Goal: Transaction & Acquisition: Purchase product/service

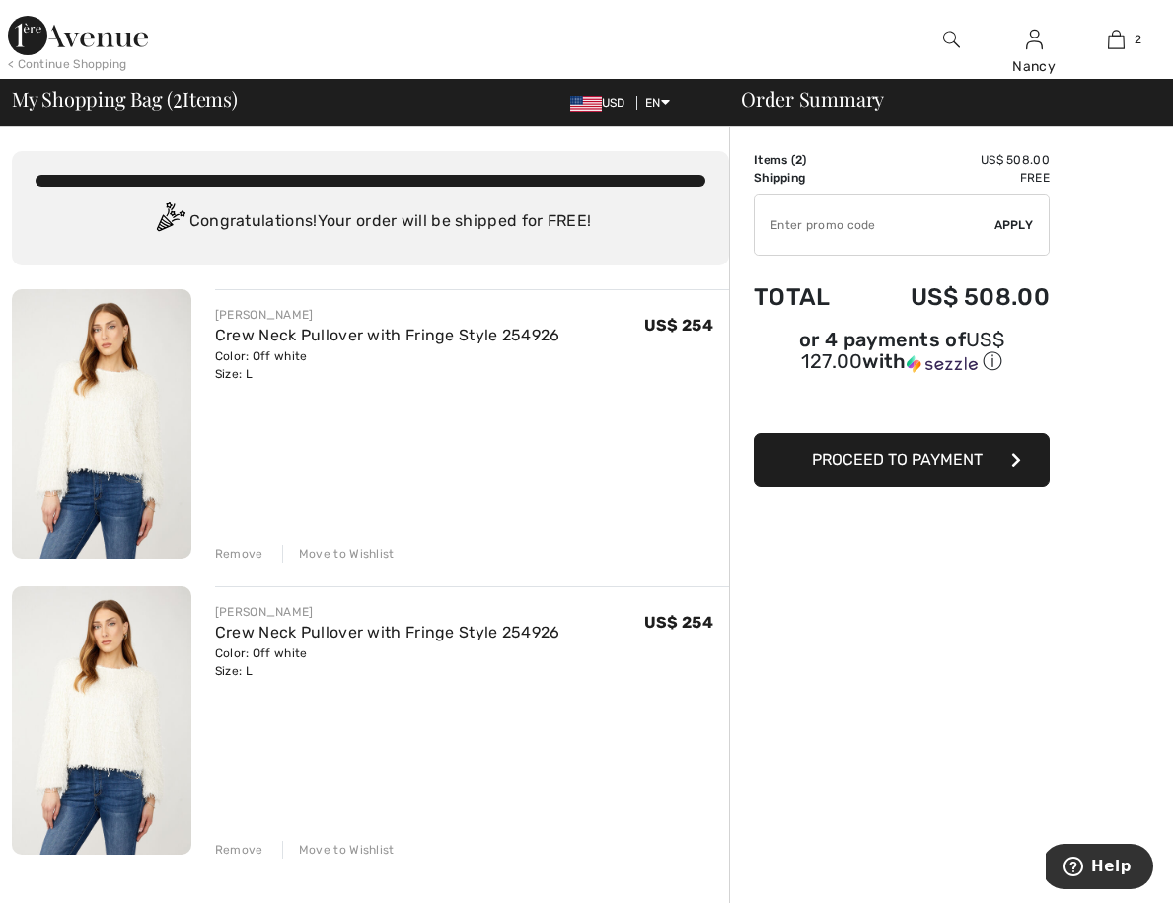
click at [234, 555] on div "Remove" at bounding box center [239, 554] width 48 height 18
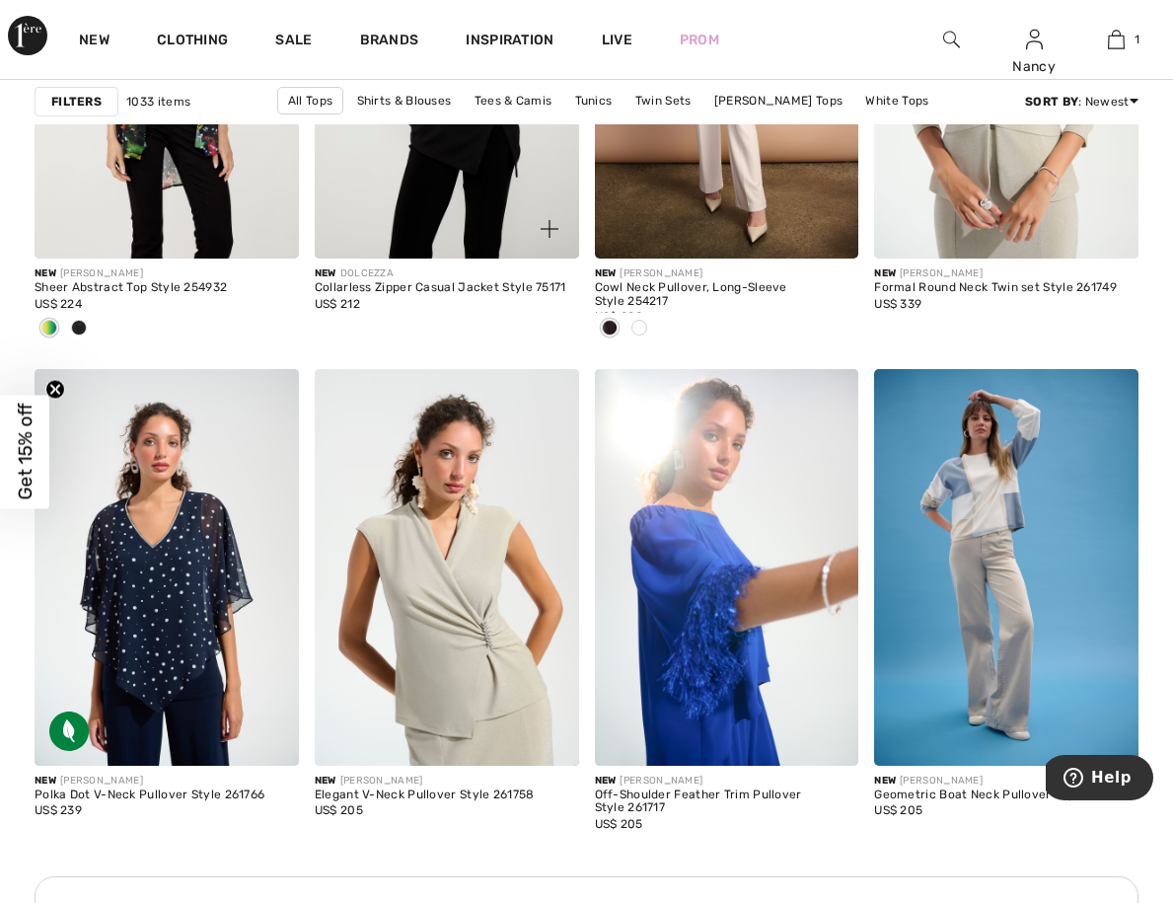
scroll to position [1451, 0]
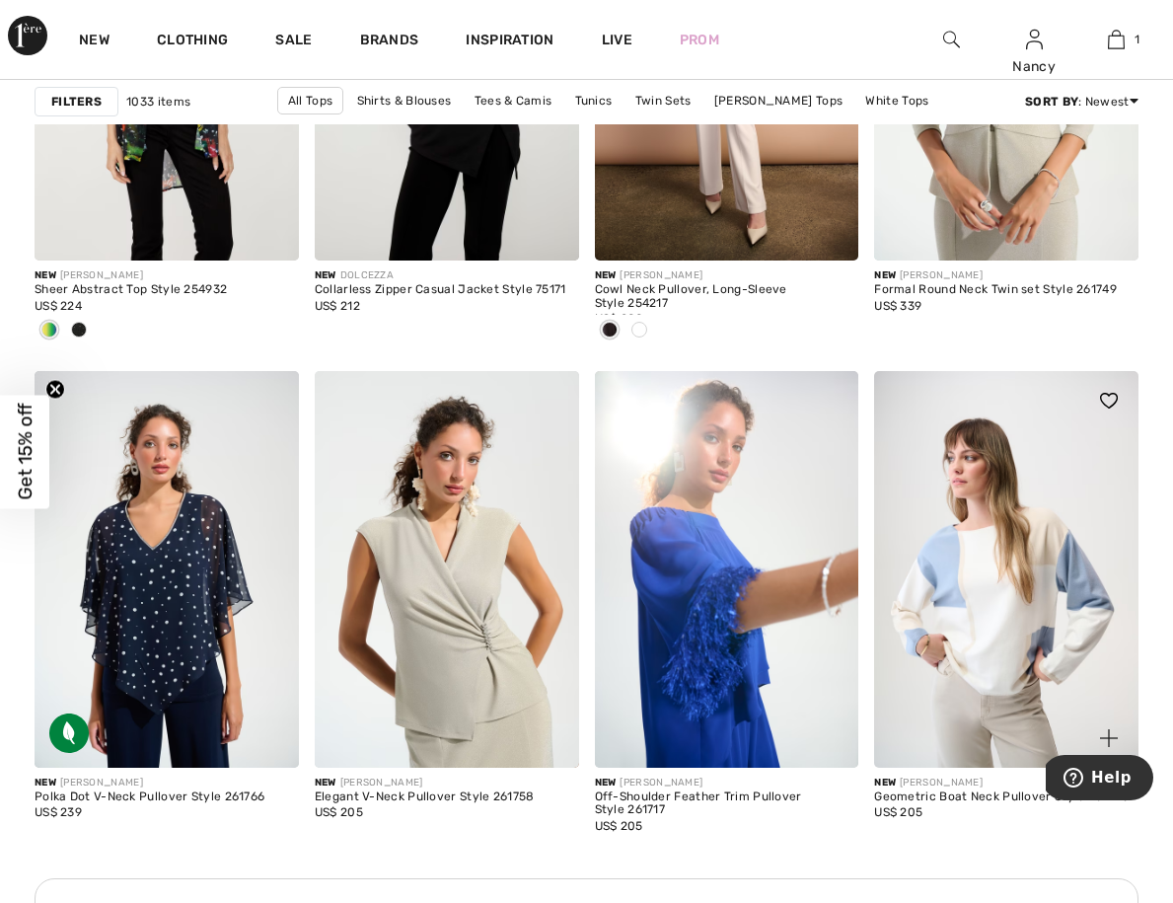
click at [998, 572] on img at bounding box center [1006, 569] width 264 height 397
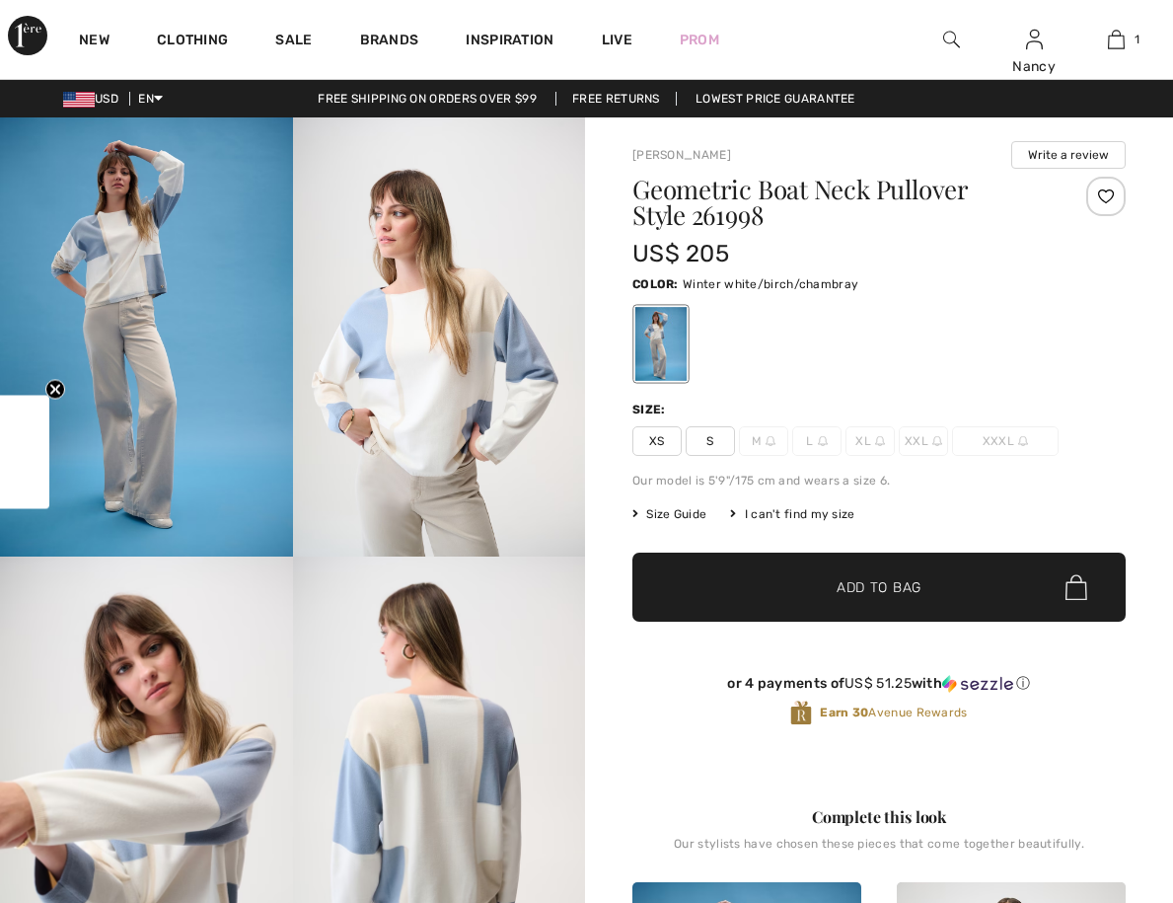
checkbox input "true"
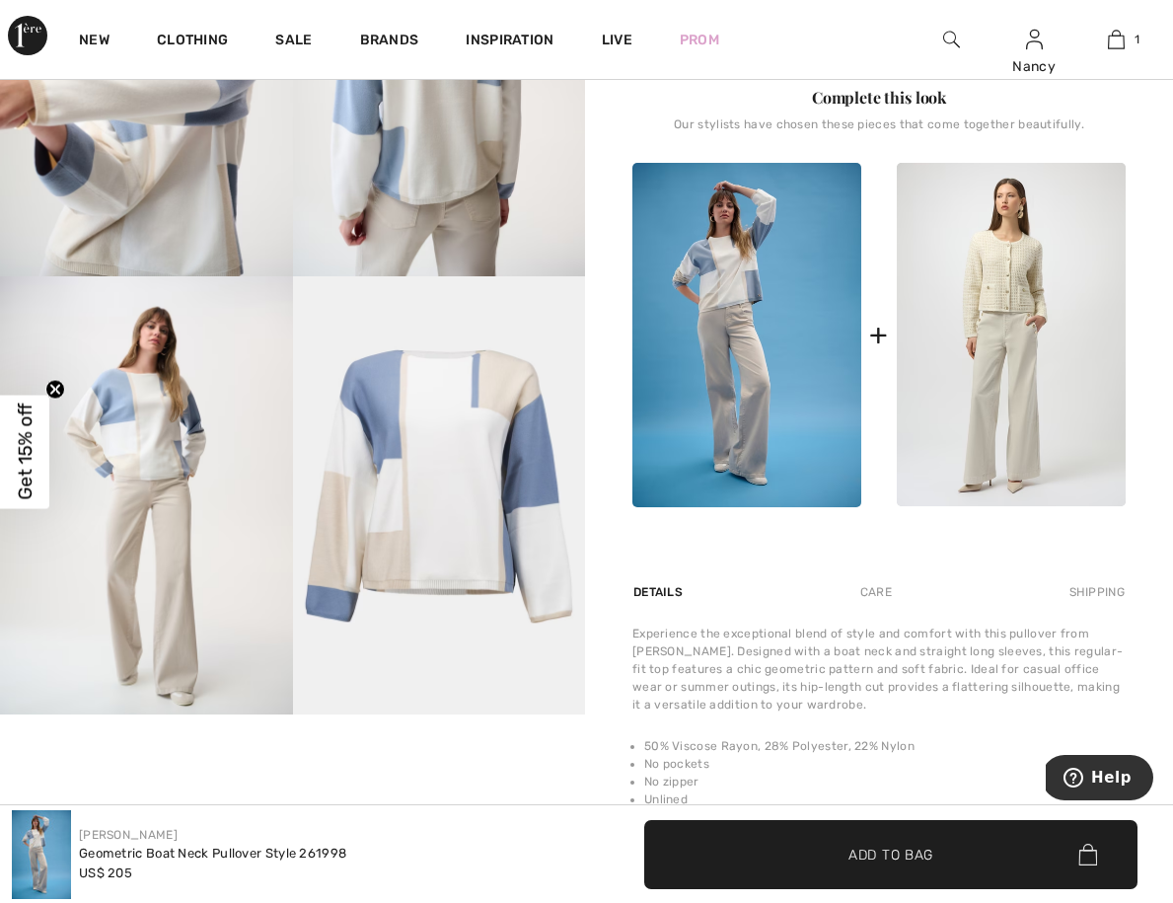
scroll to position [722, 0]
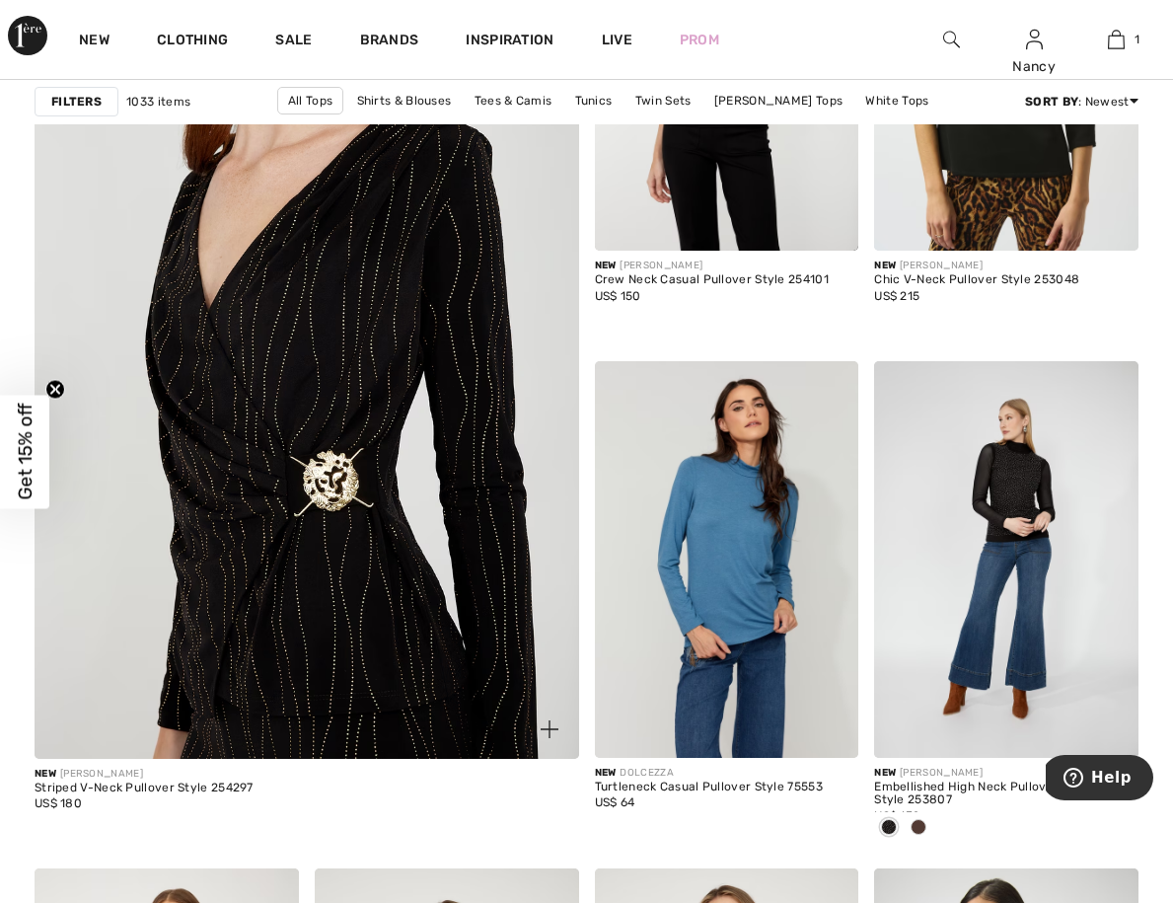
scroll to position [4124, 0]
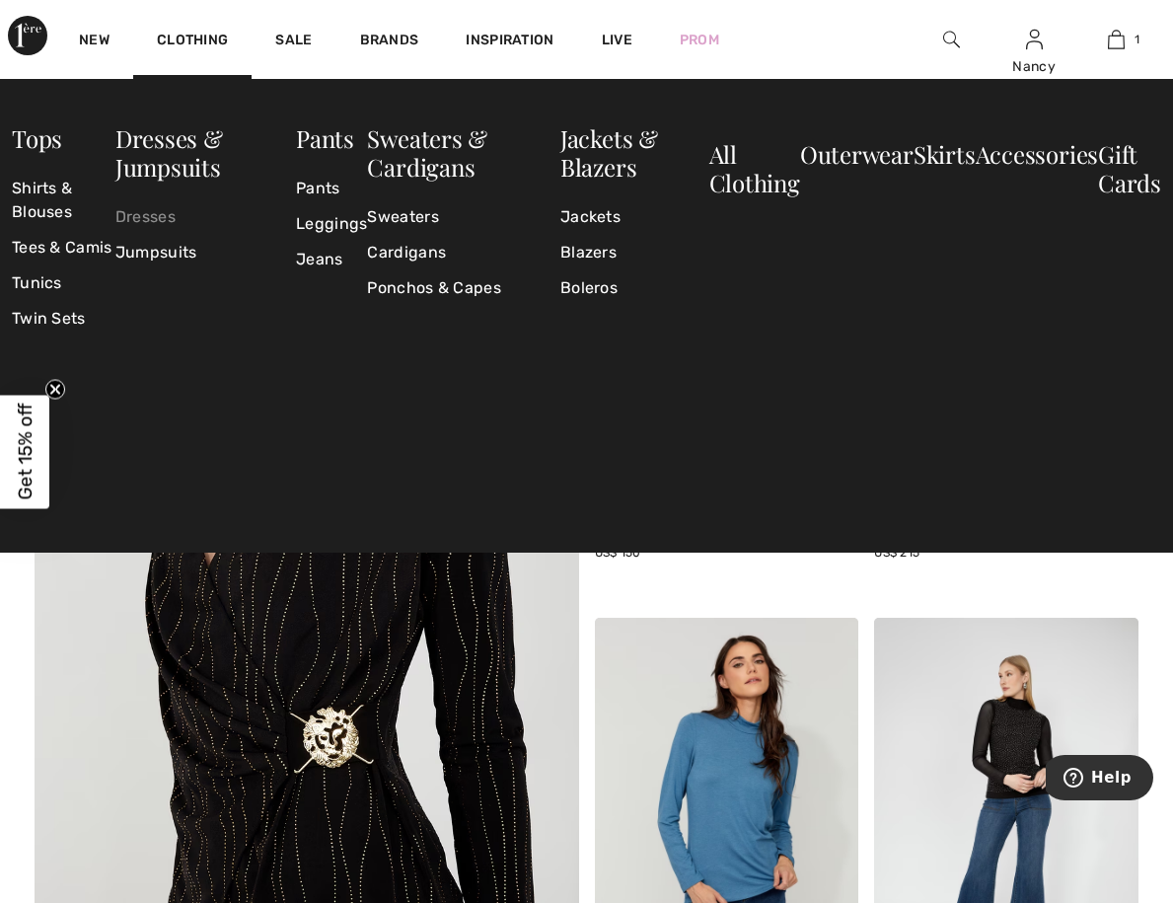
click at [154, 214] on link "Dresses" at bounding box center [205, 217] width 181 height 36
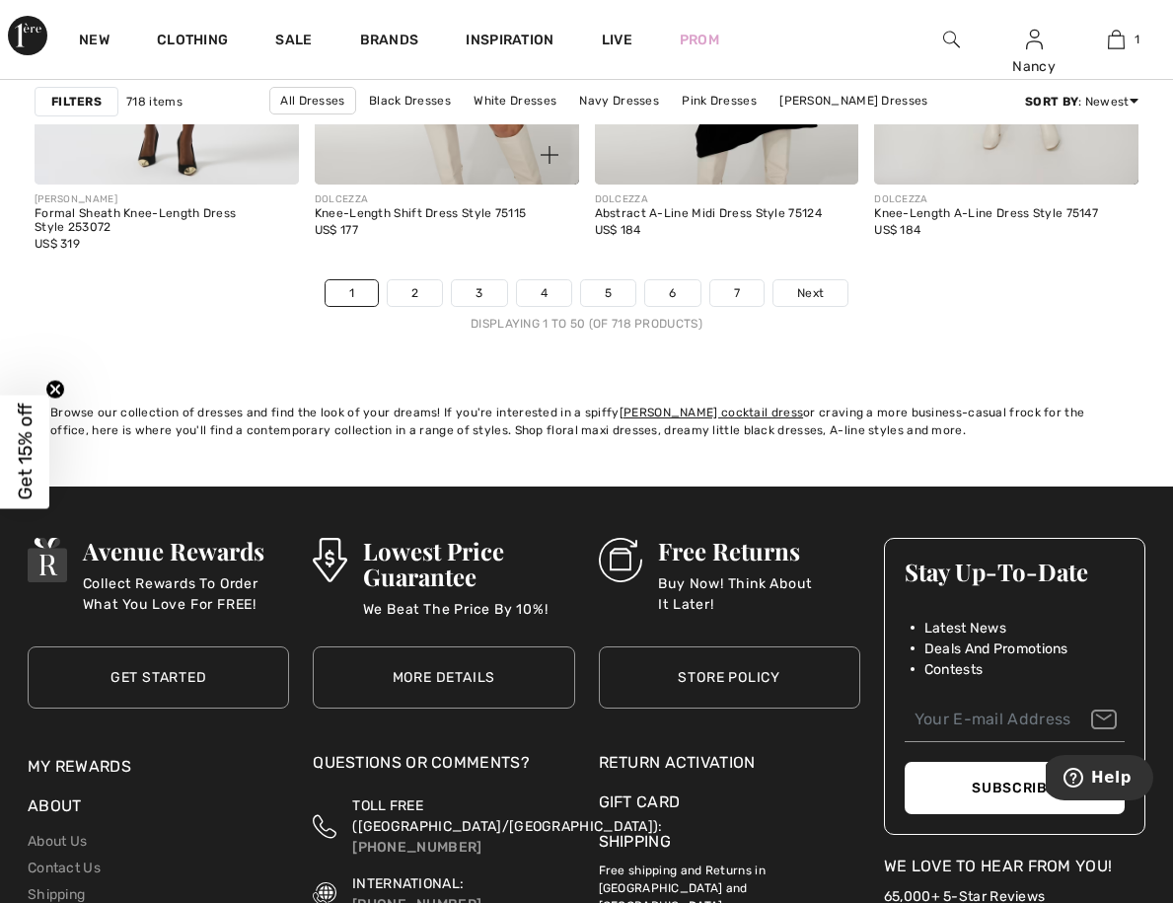
scroll to position [7674, 0]
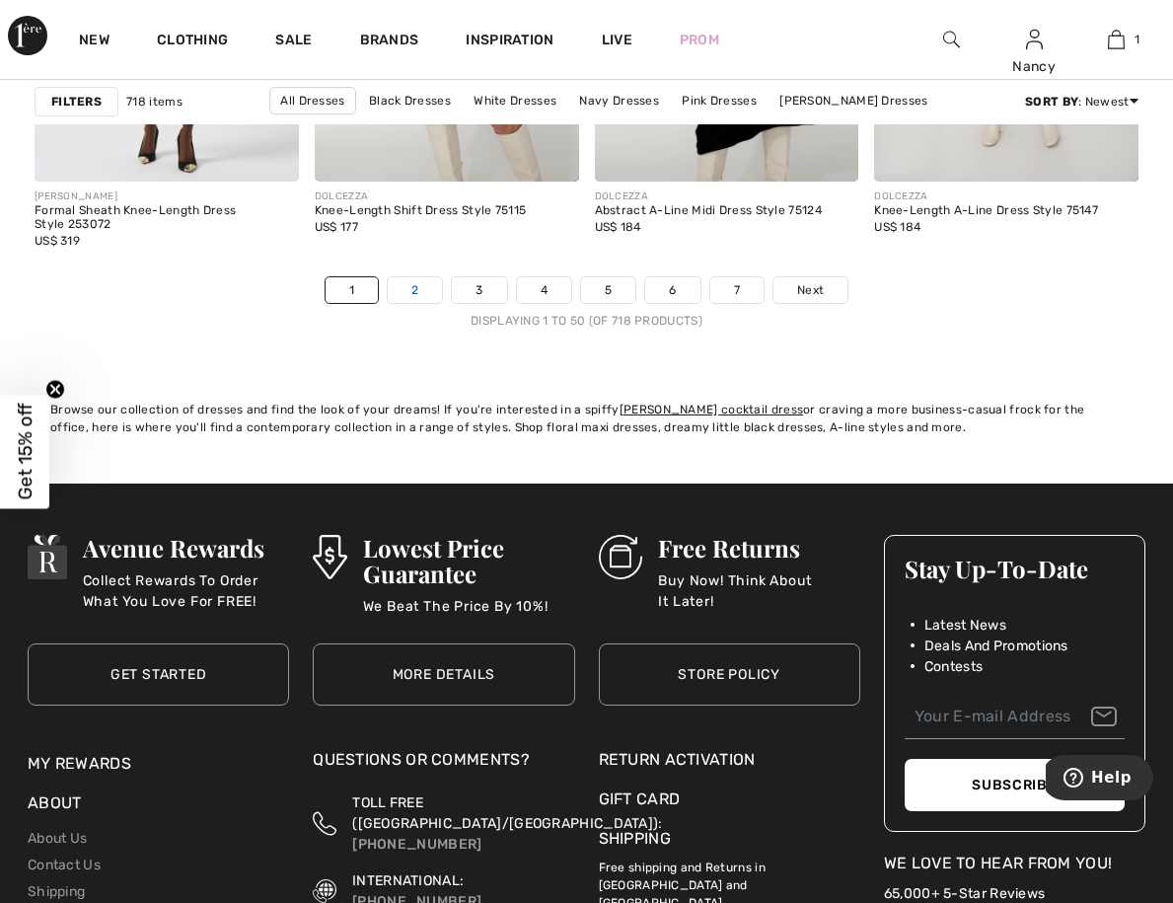
click at [420, 288] on link "2" at bounding box center [415, 290] width 54 height 26
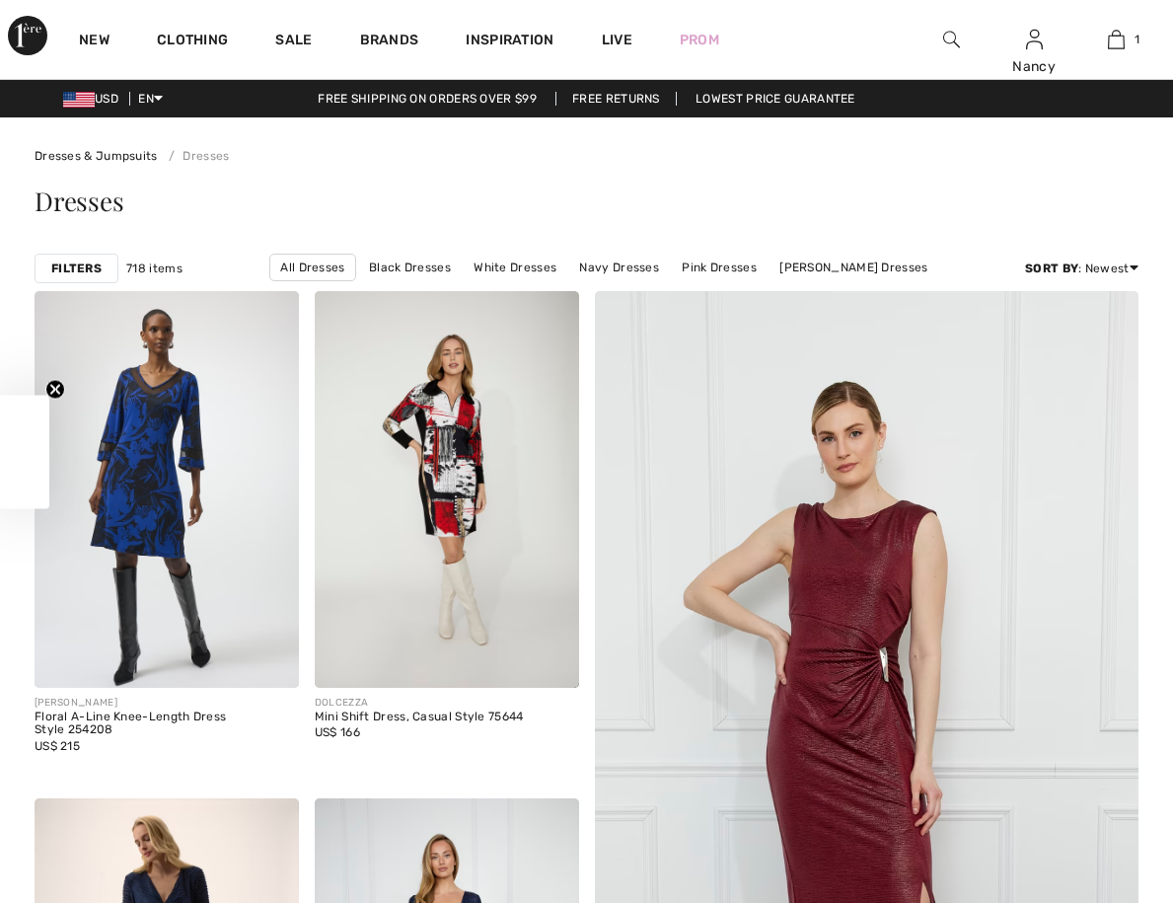
checkbox input "true"
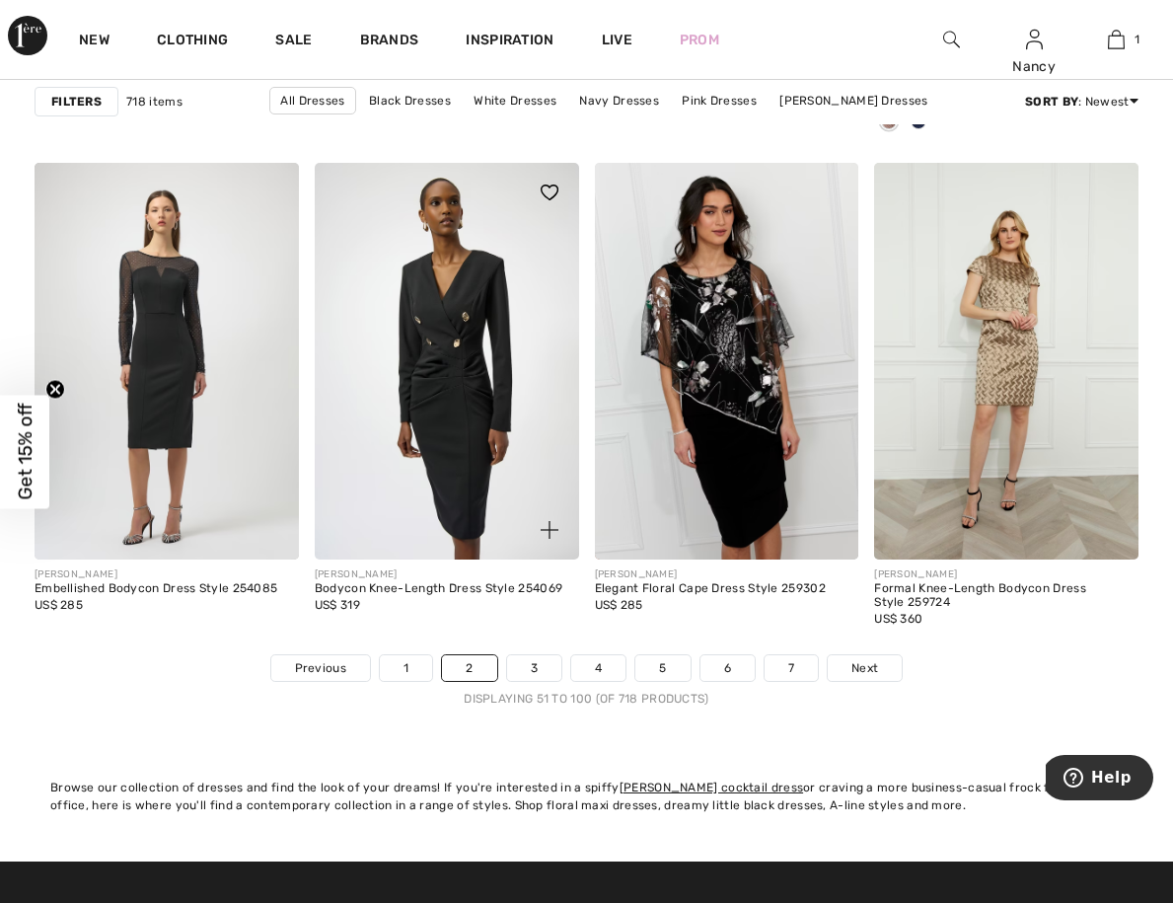
scroll to position [7292, 0]
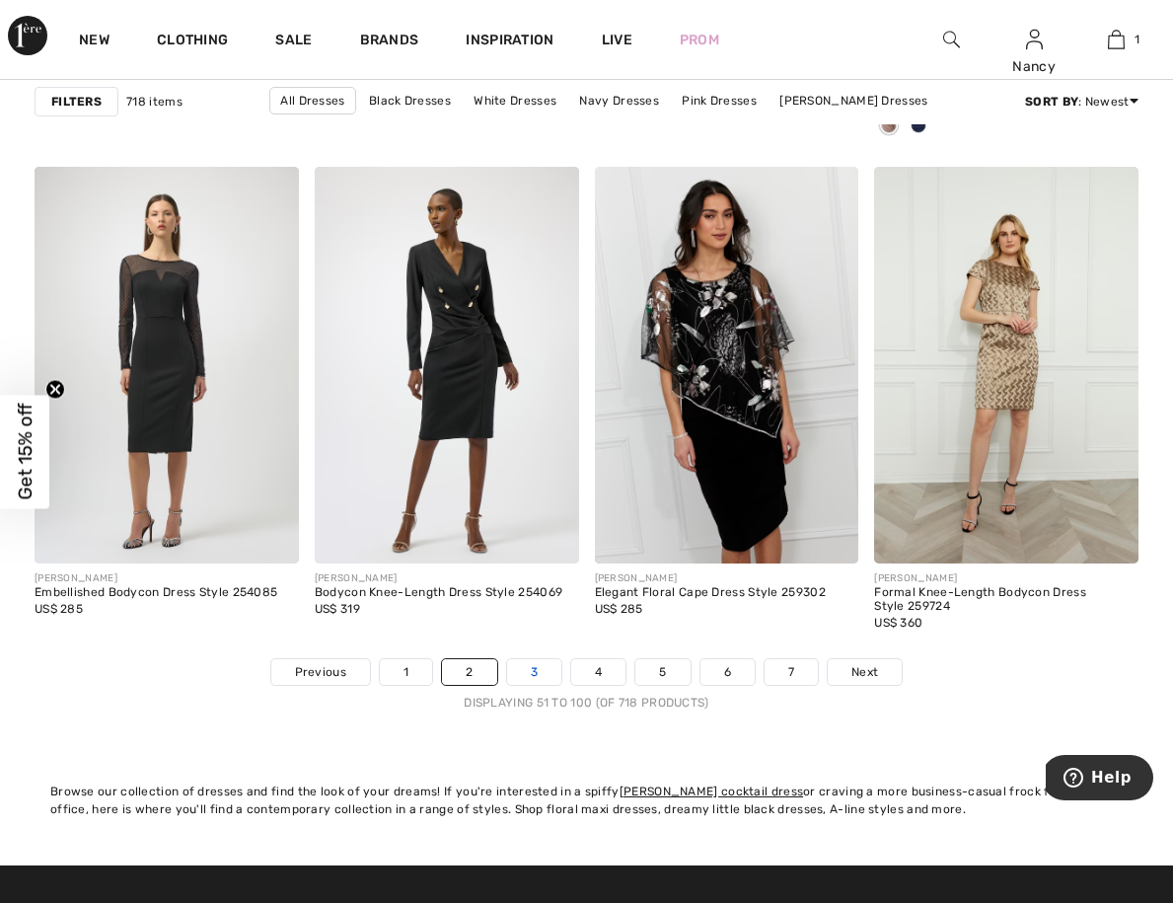
click at [536, 671] on link "3" at bounding box center [534, 672] width 54 height 26
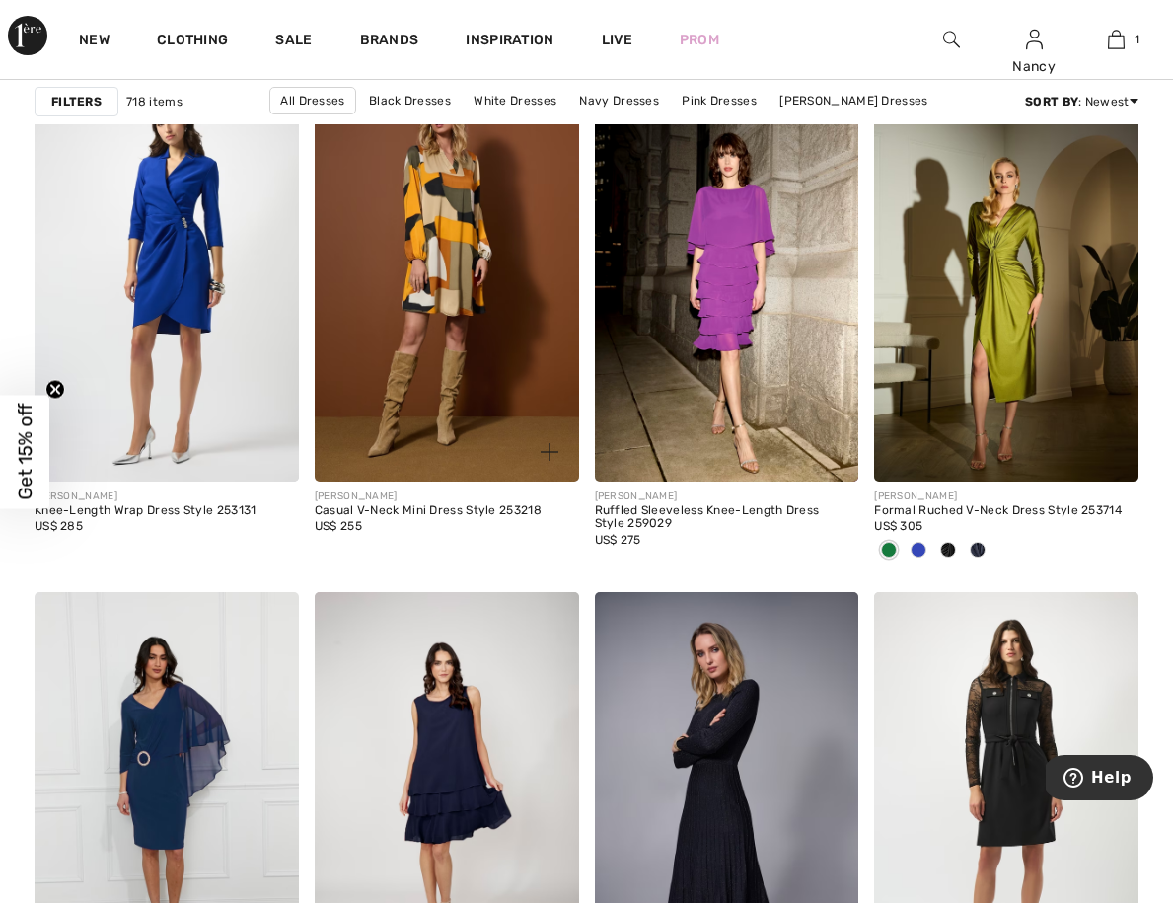
scroll to position [2427, 0]
click at [450, 509] on div "Casual V-Neck Mini Dress Style 253218" at bounding box center [447, 511] width 264 height 14
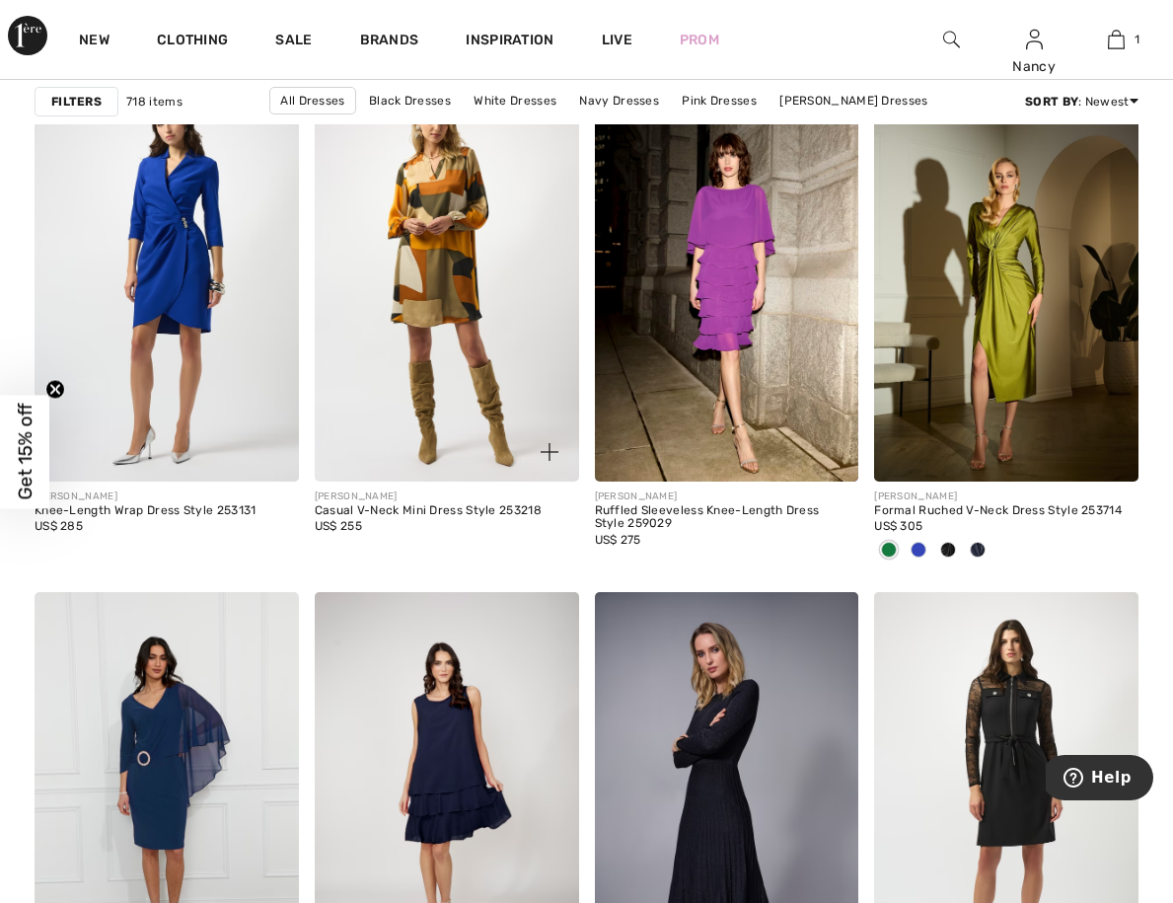
click at [442, 322] on img at bounding box center [447, 283] width 264 height 397
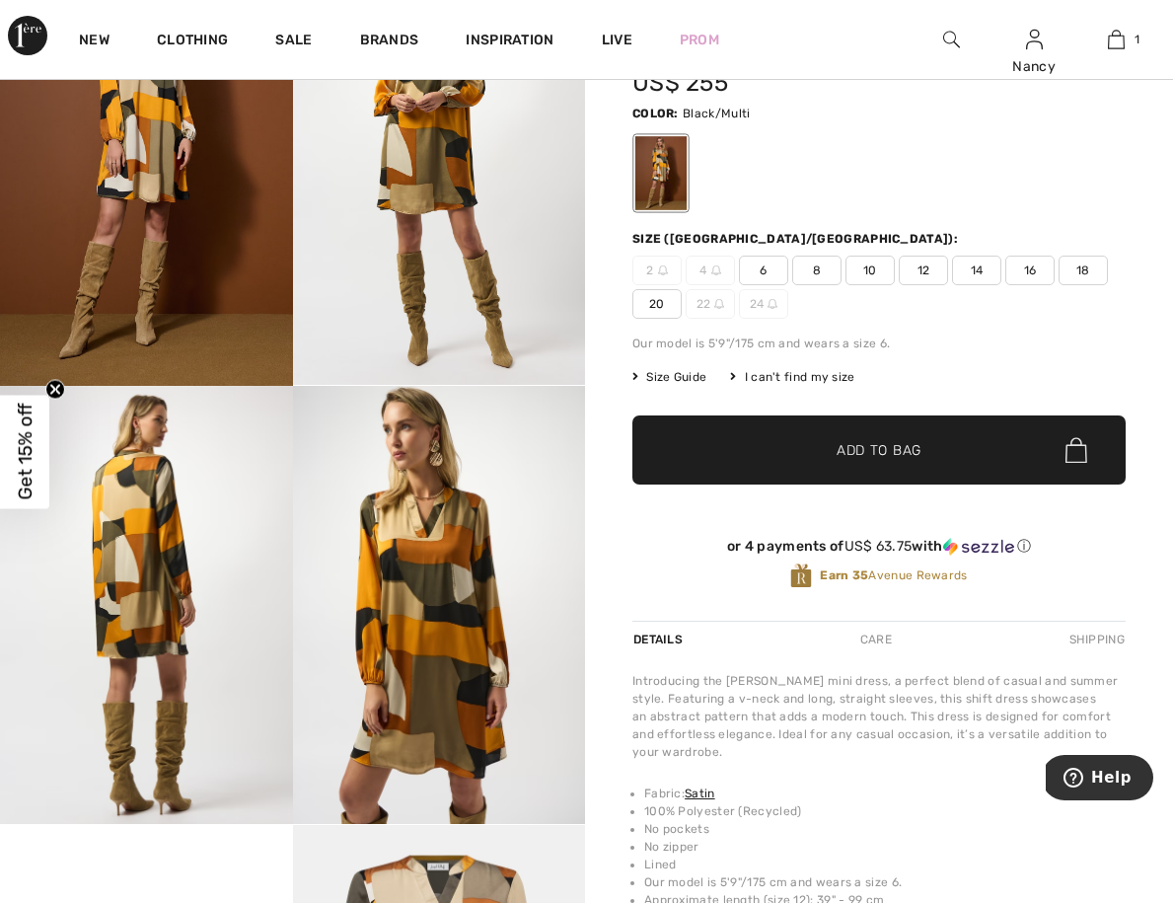
scroll to position [176, 0]
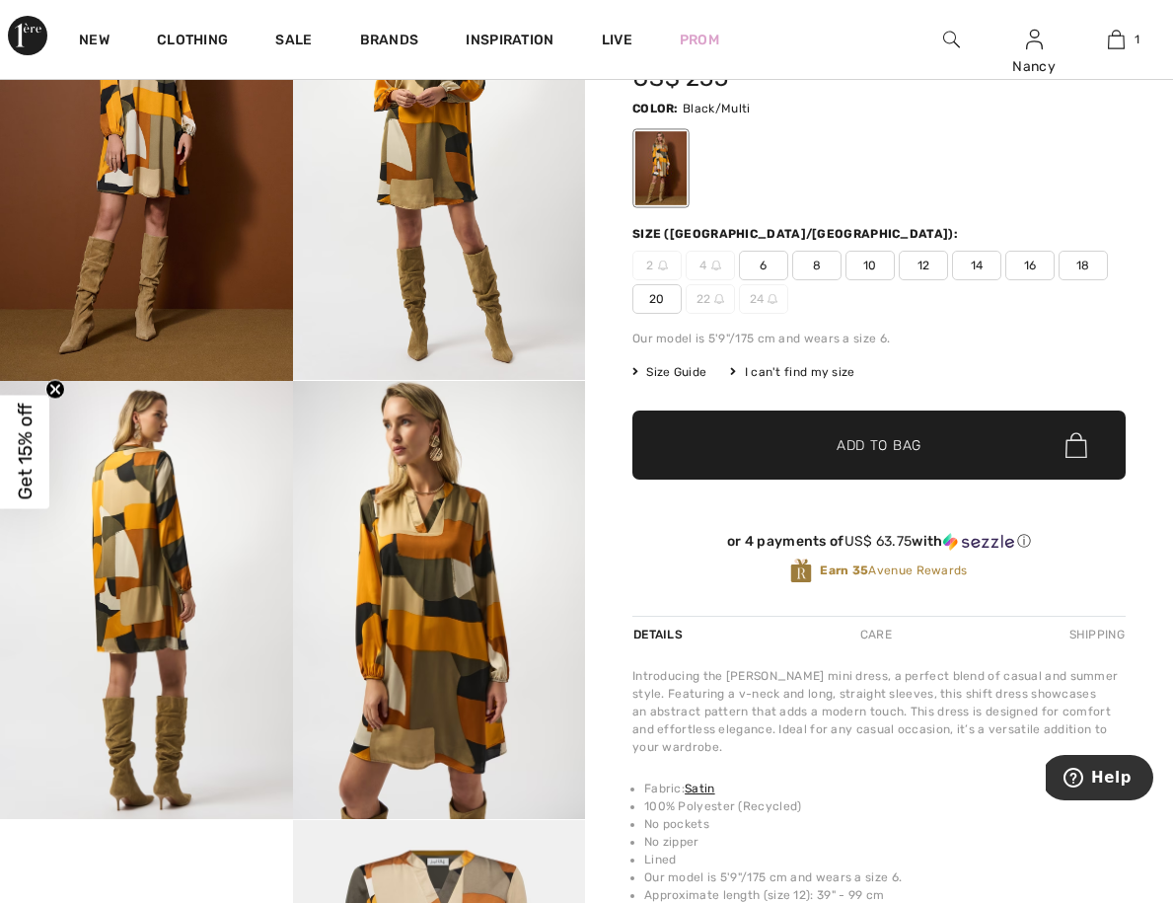
click at [926, 267] on span "12" at bounding box center [923, 266] width 49 height 30
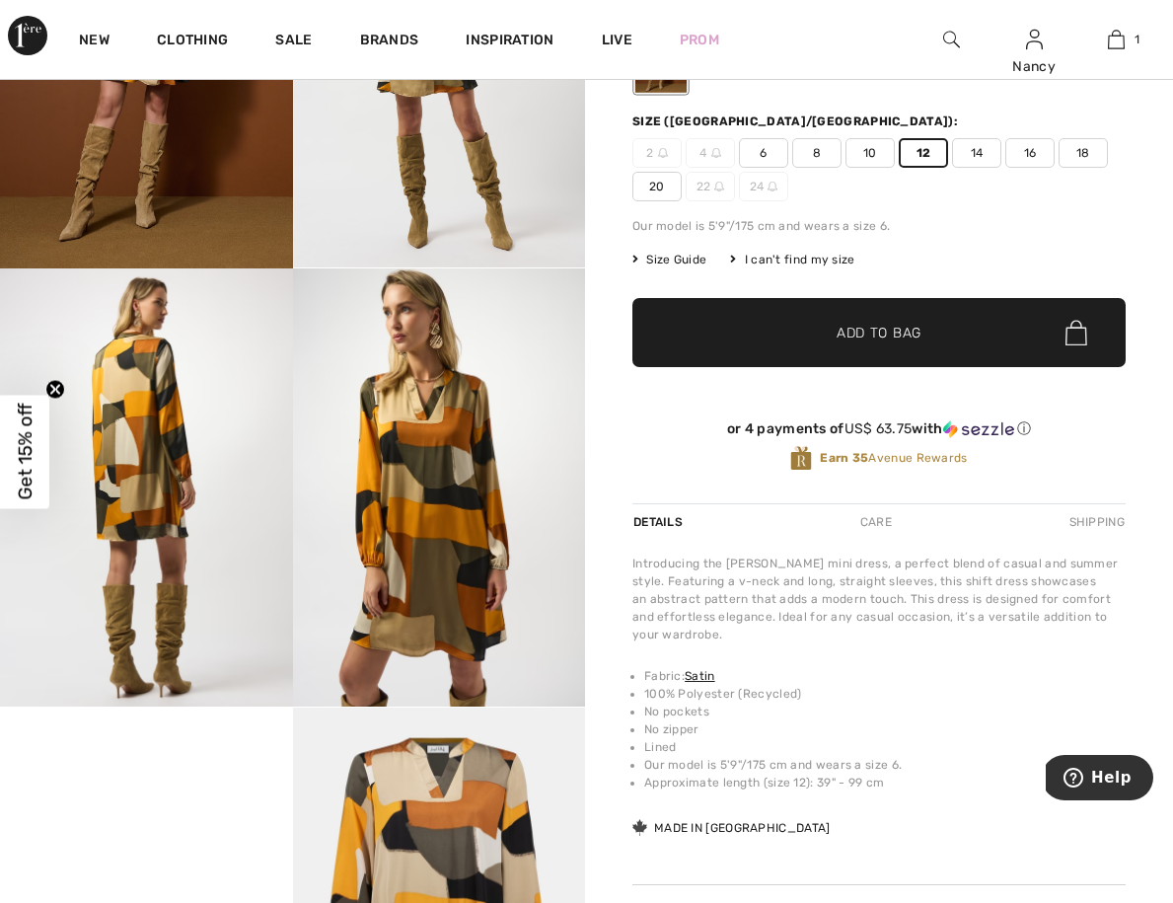
scroll to position [307, 0]
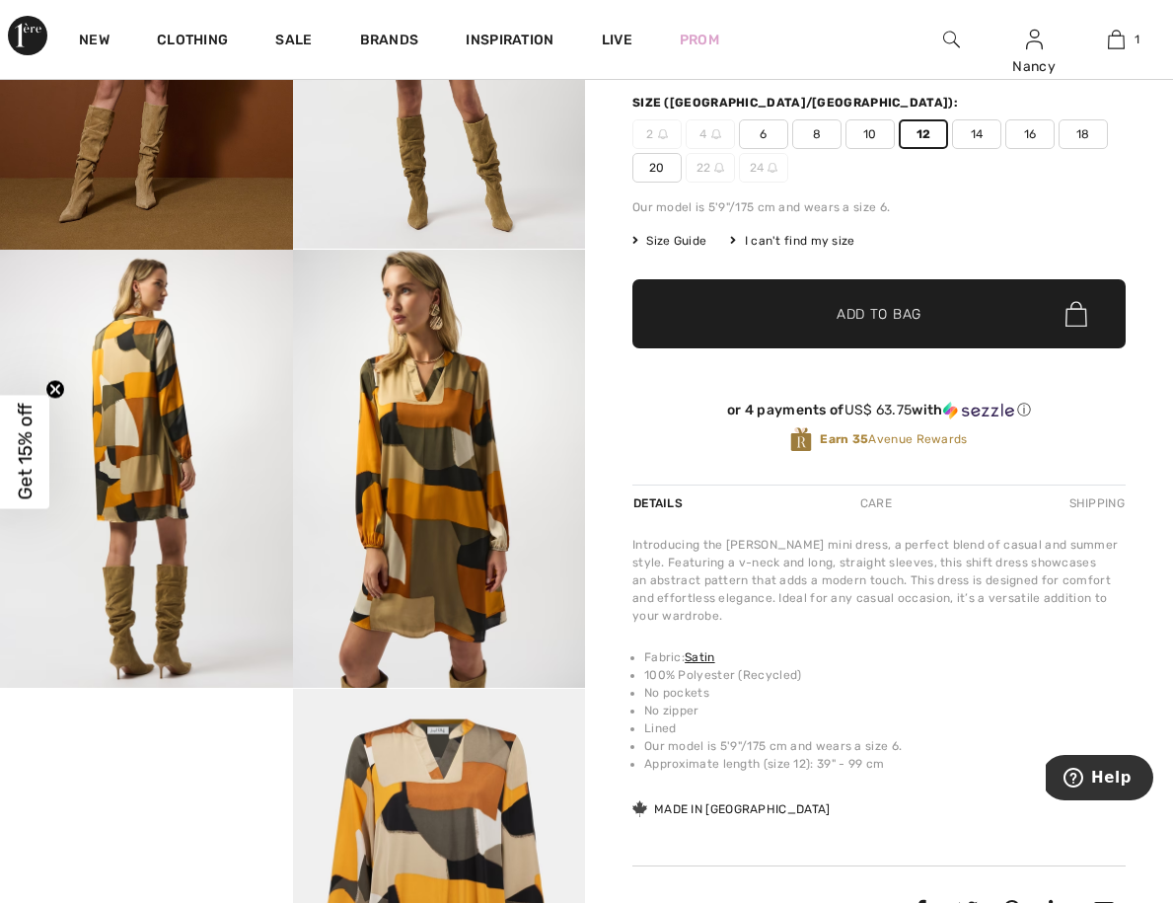
click at [899, 316] on span "Add to Bag" at bounding box center [879, 314] width 85 height 21
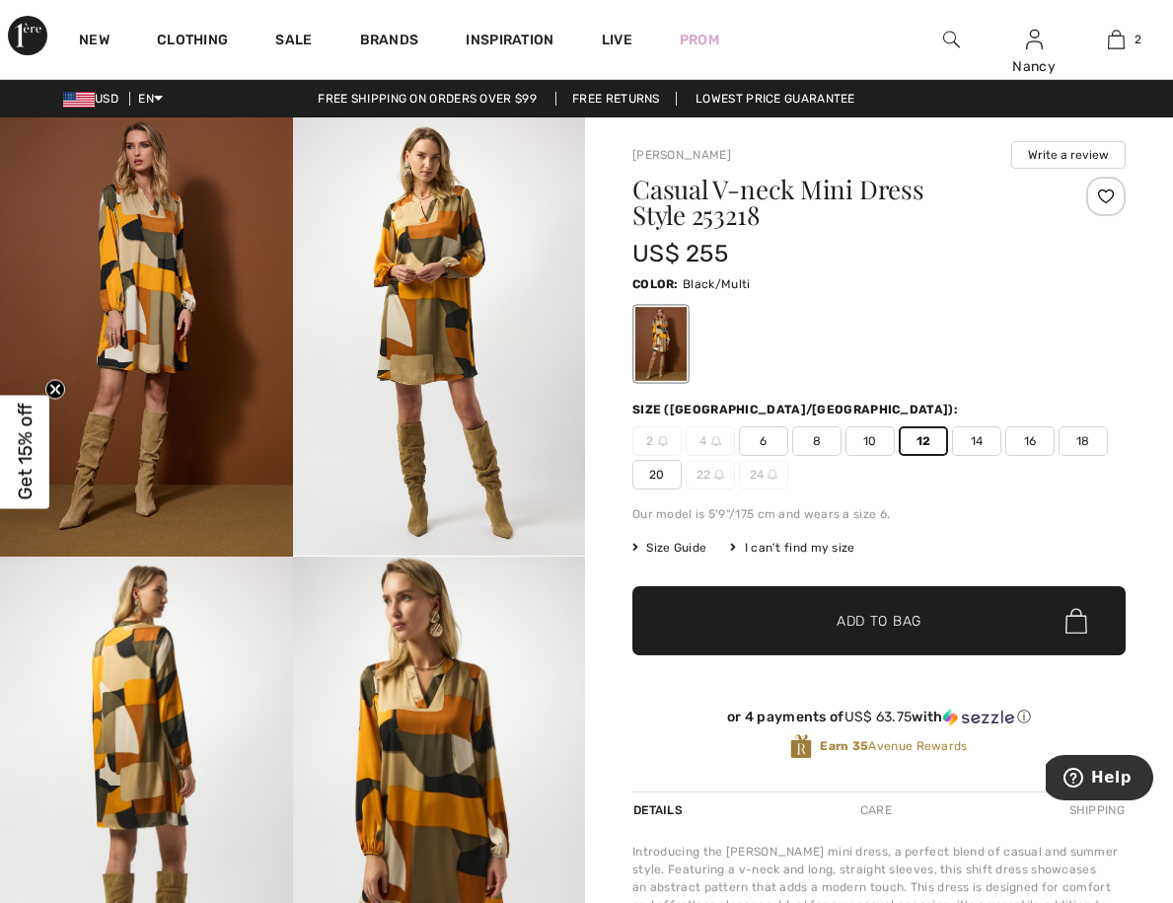
scroll to position [0, 0]
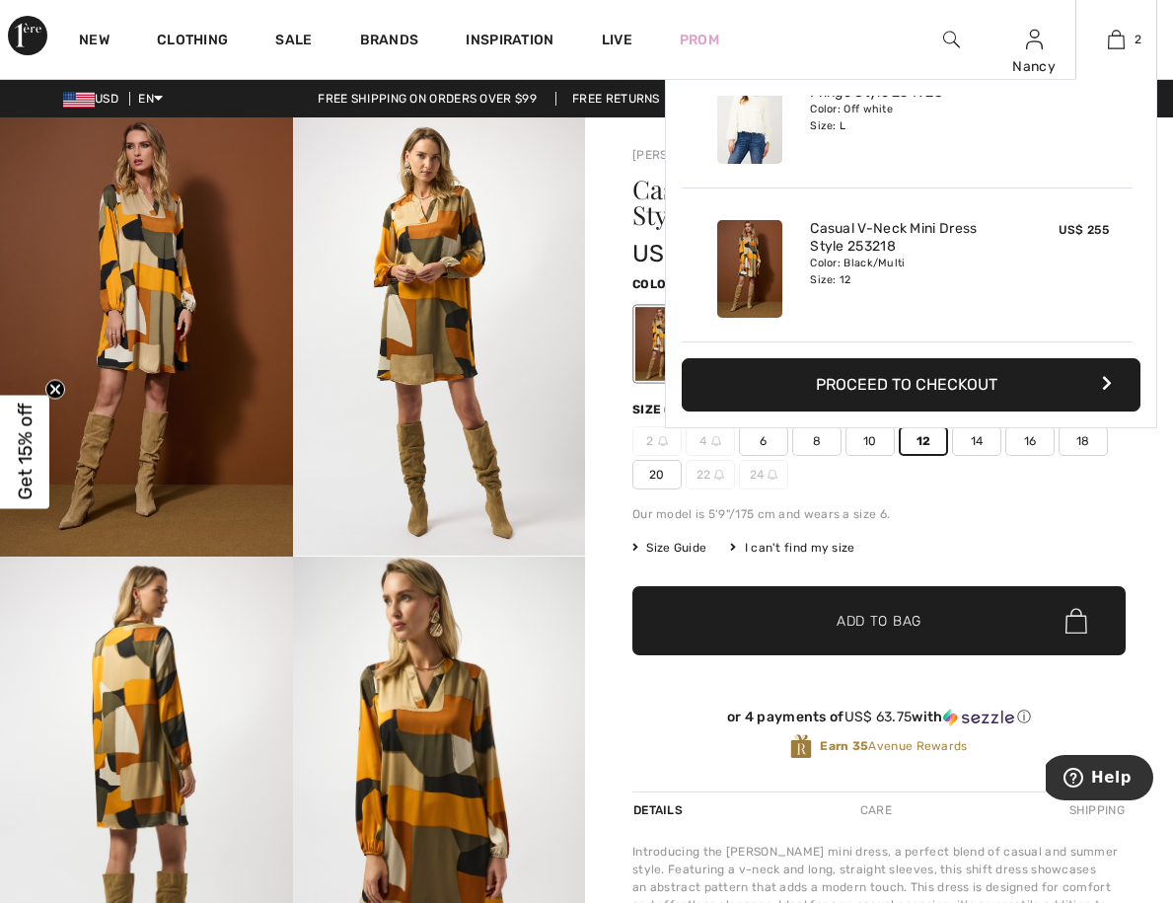
click at [996, 402] on button "Proceed to Checkout" at bounding box center [911, 384] width 459 height 53
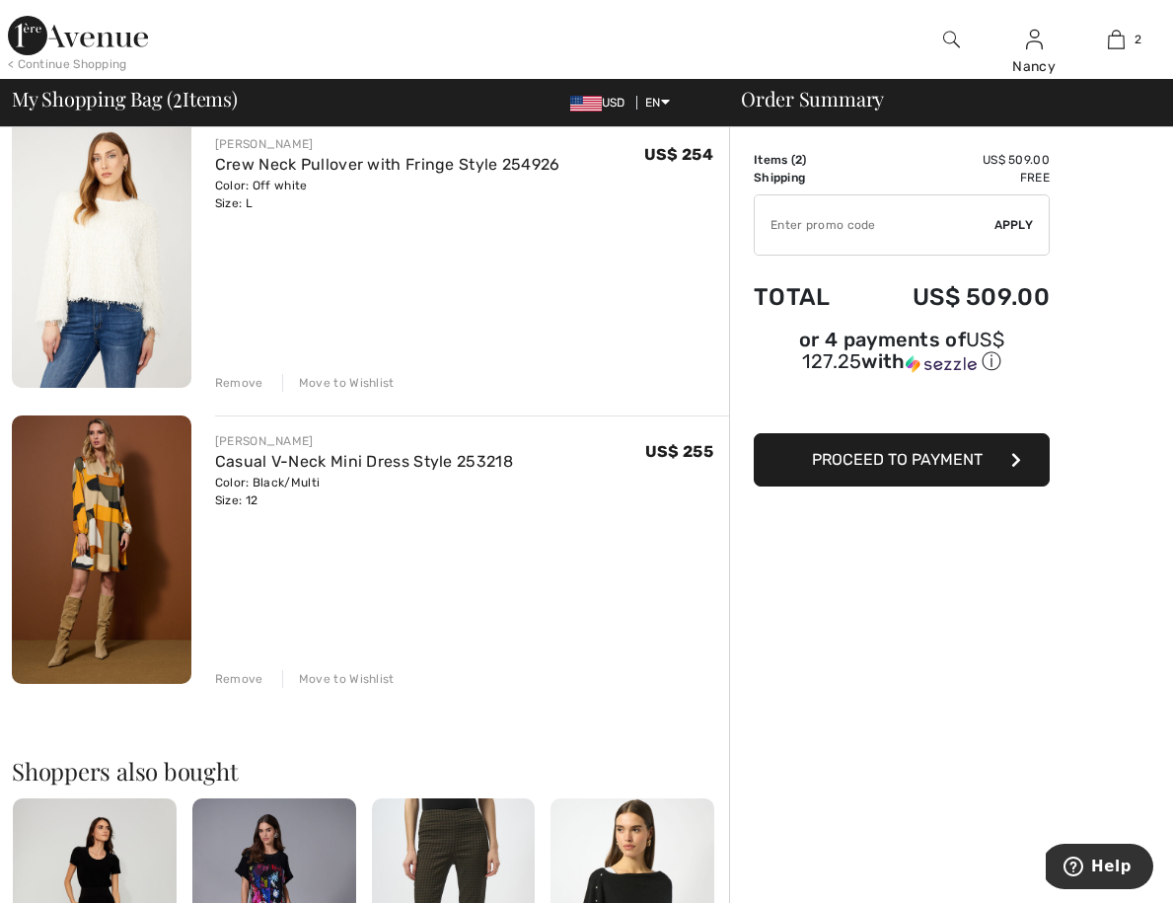
scroll to position [196, 0]
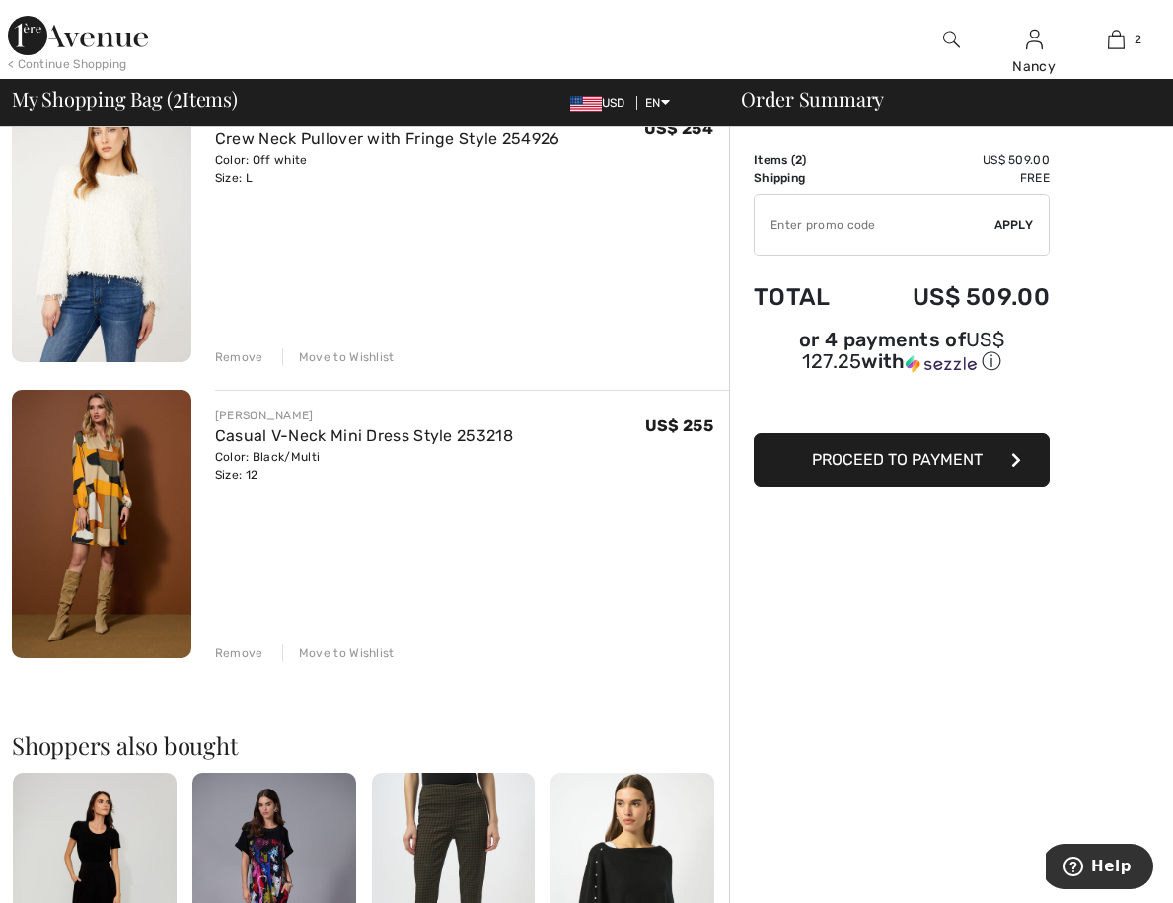
click at [935, 462] on span "Proceed to Payment" at bounding box center [897, 459] width 171 height 19
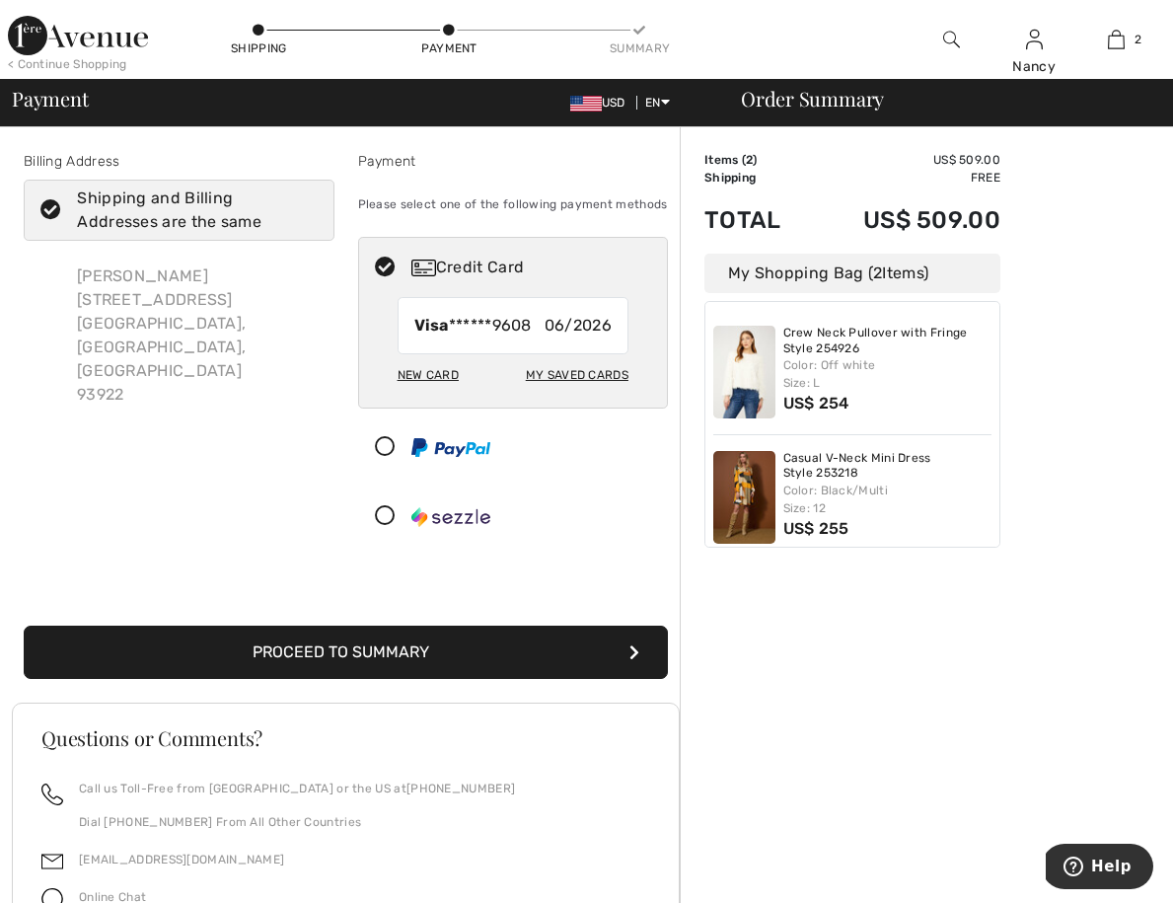
click at [433, 376] on div "New Card" at bounding box center [428, 375] width 61 height 34
radio input "true"
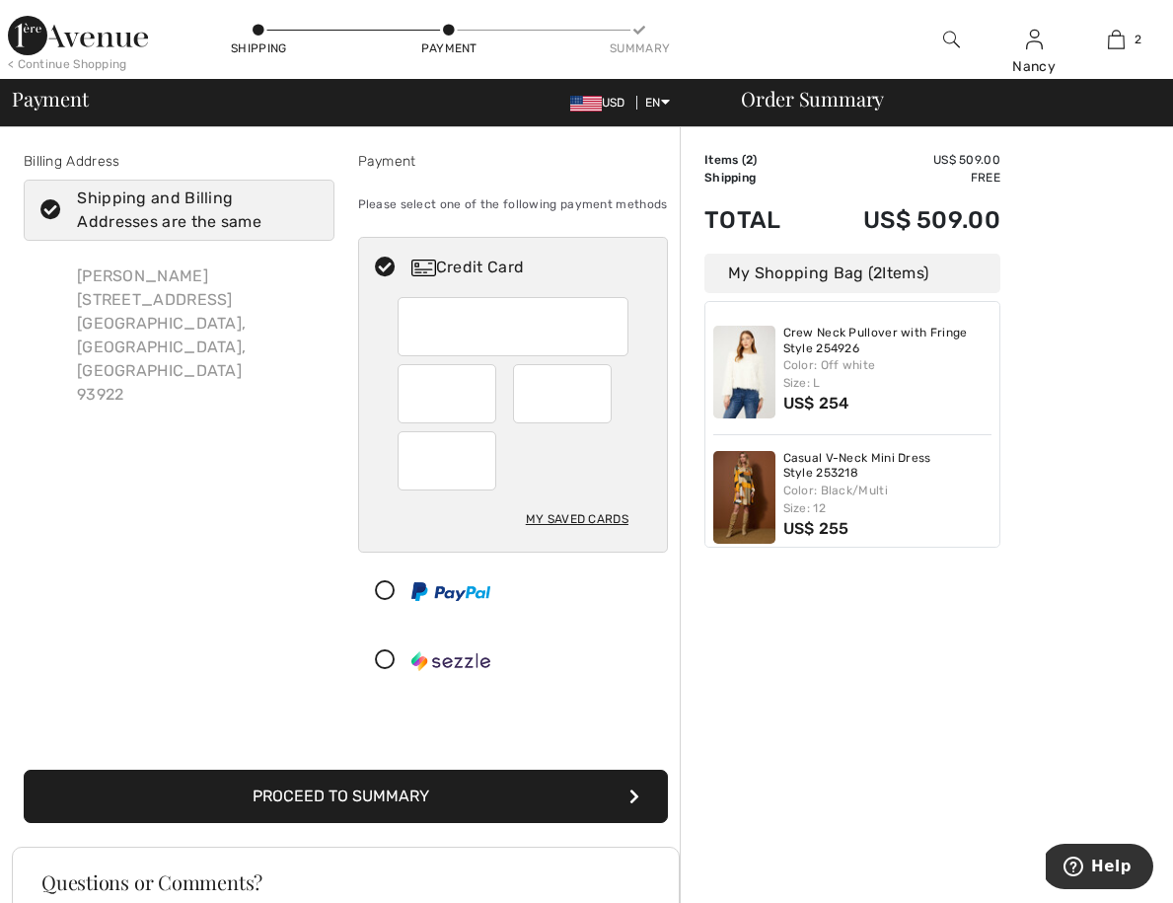
click at [46, 211] on icon at bounding box center [51, 210] width 52 height 21
click at [305, 211] on input "Shipping and Billing Addresses are the same" at bounding box center [311, 210] width 13 height 59
checkbox input "false"
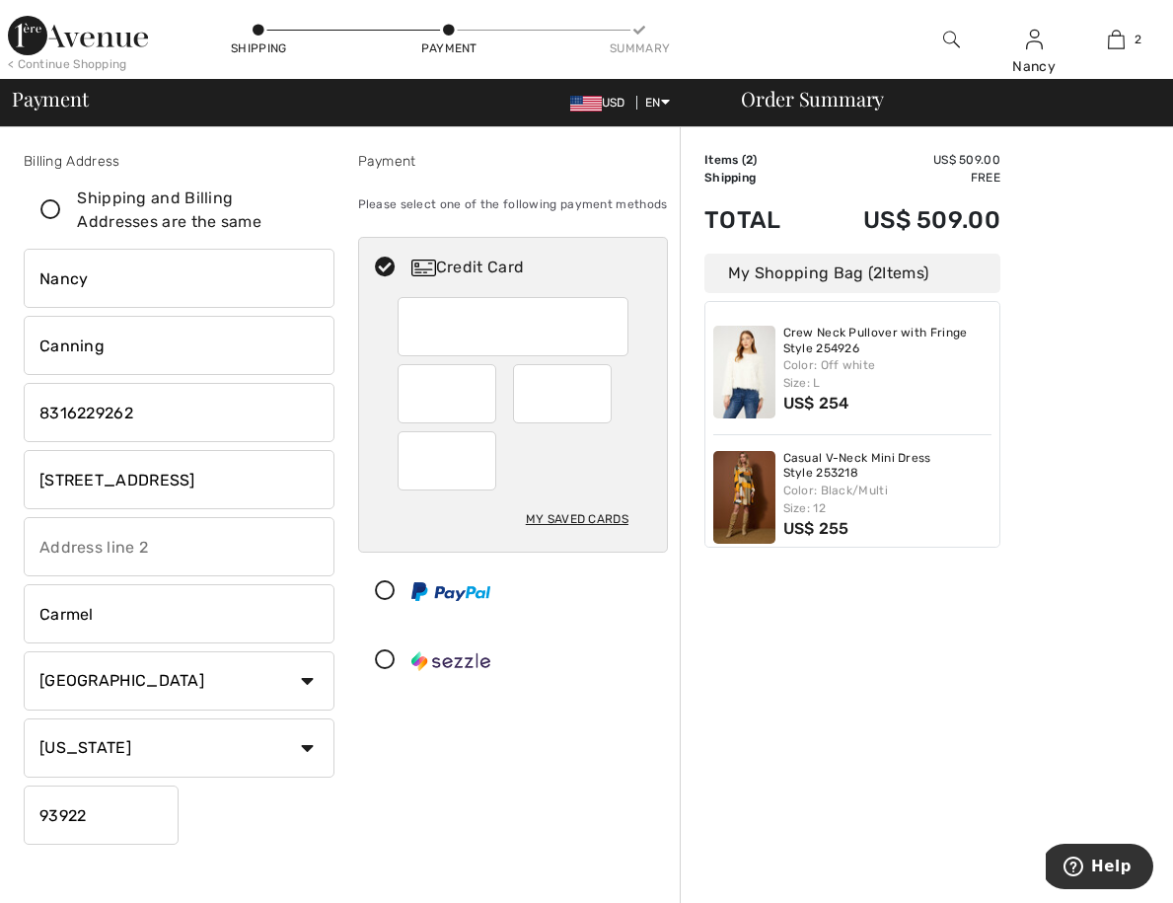
drag, startPoint x: 141, startPoint y: 408, endPoint x: -26, endPoint y: 400, distance: 167.0
type input "8312366433"
drag, startPoint x: 220, startPoint y: 486, endPoint x: -86, endPoint y: 471, distance: 306.3
type input "P O Box 223239"
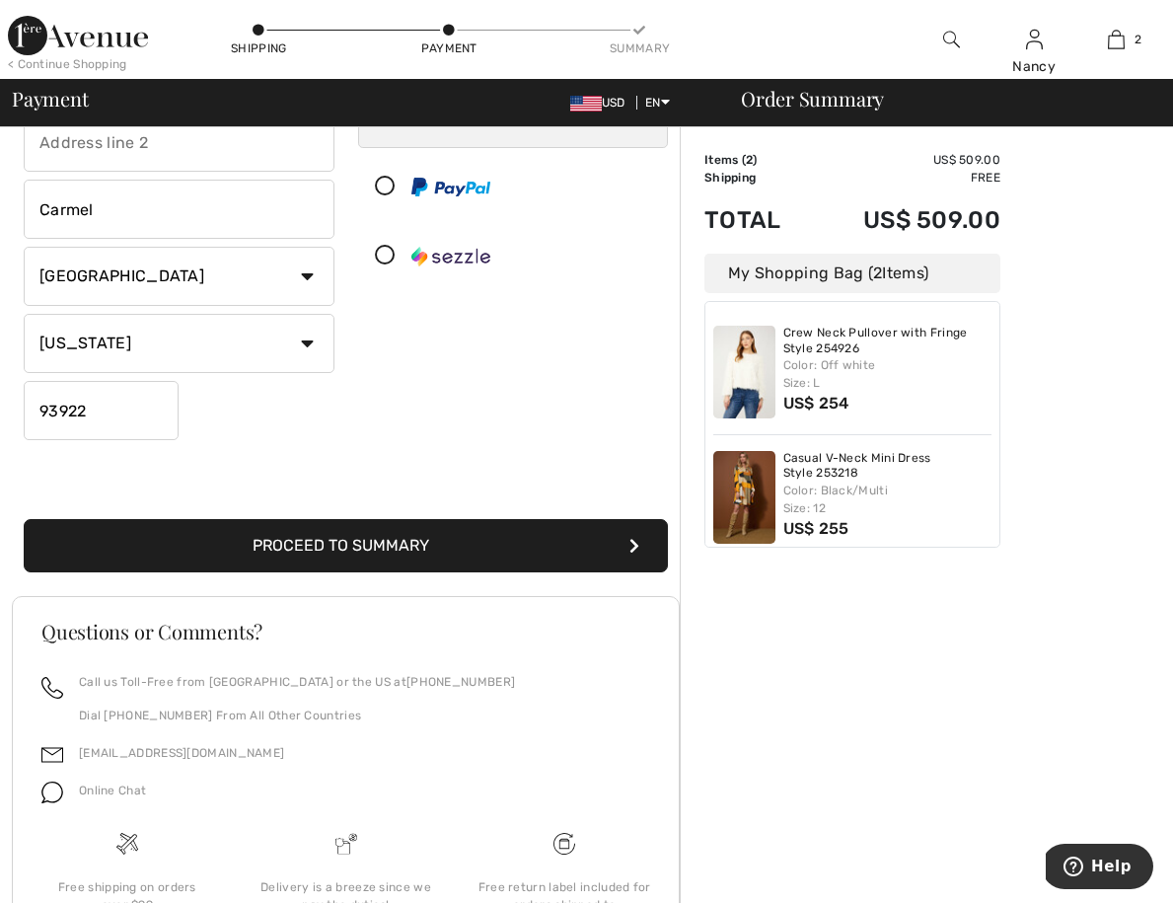
scroll to position [417, 0]
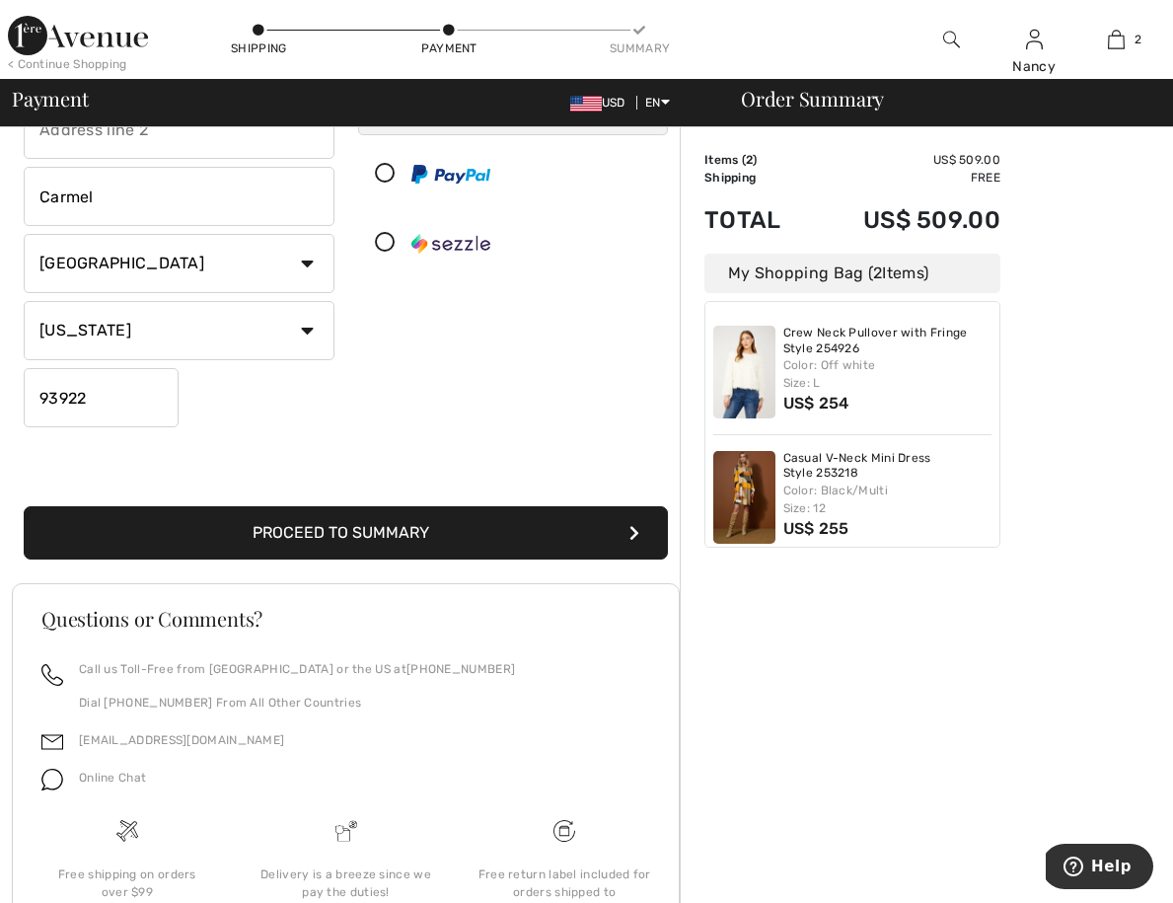
click at [487, 527] on button "Proceed to Summary" at bounding box center [346, 532] width 644 height 53
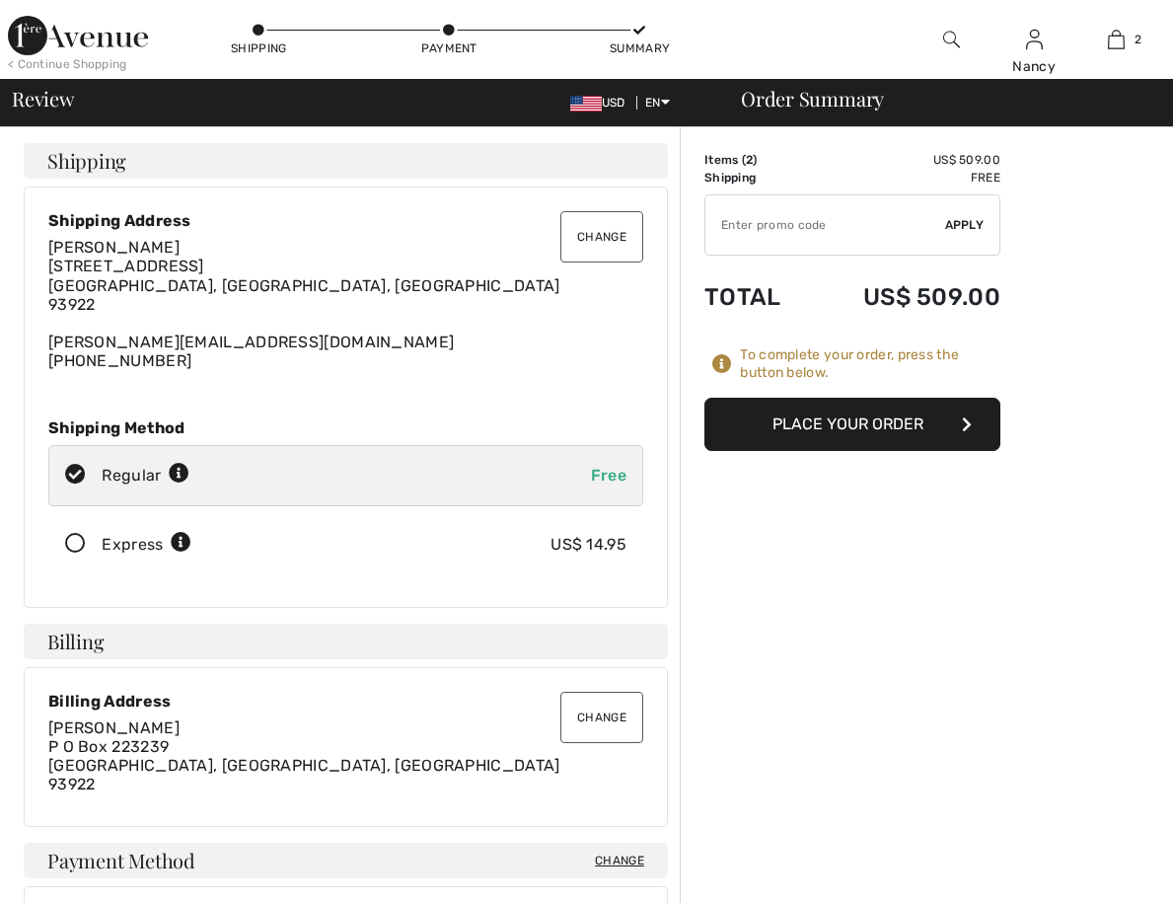
checkbox input "true"
click at [78, 537] on icon at bounding box center [75, 544] width 52 height 21
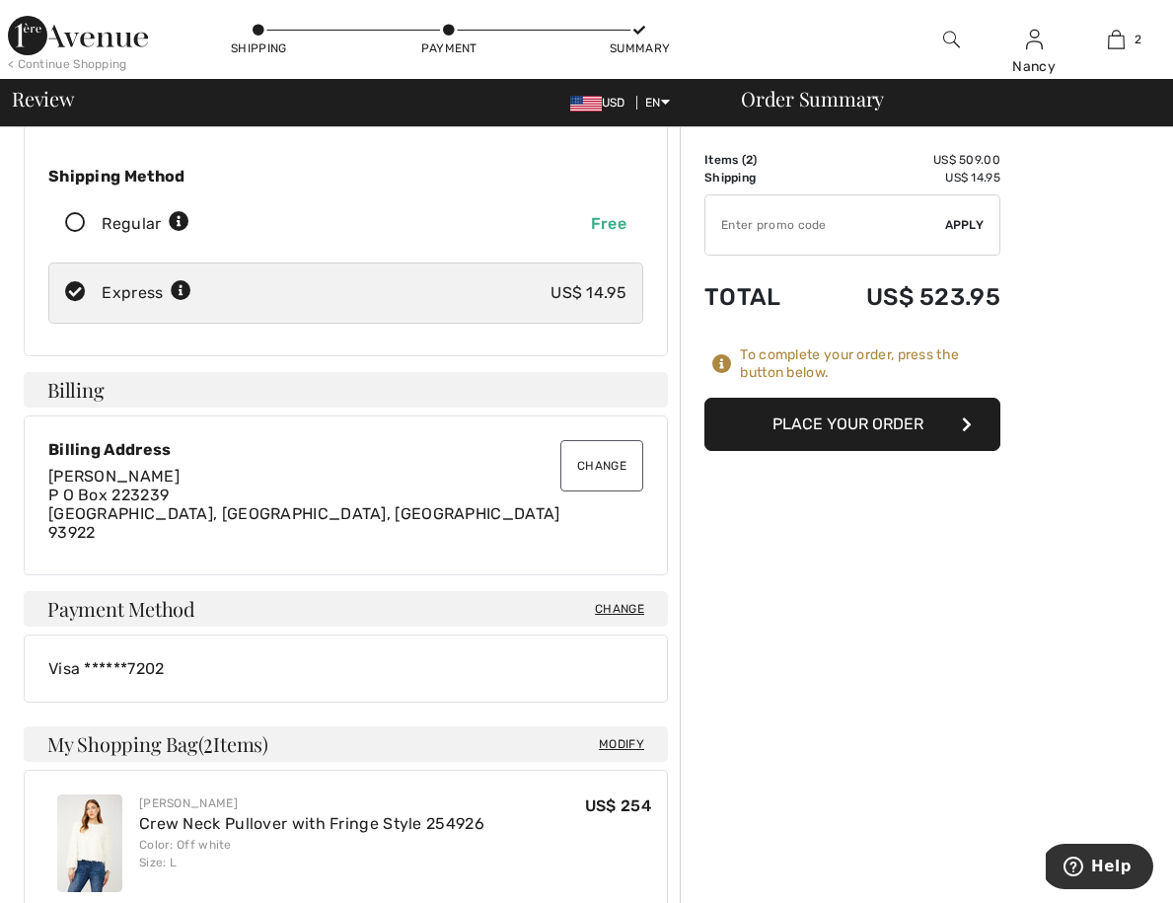
scroll to position [253, 0]
click at [1102, 858] on span "Help" at bounding box center [1112, 867] width 40 height 18
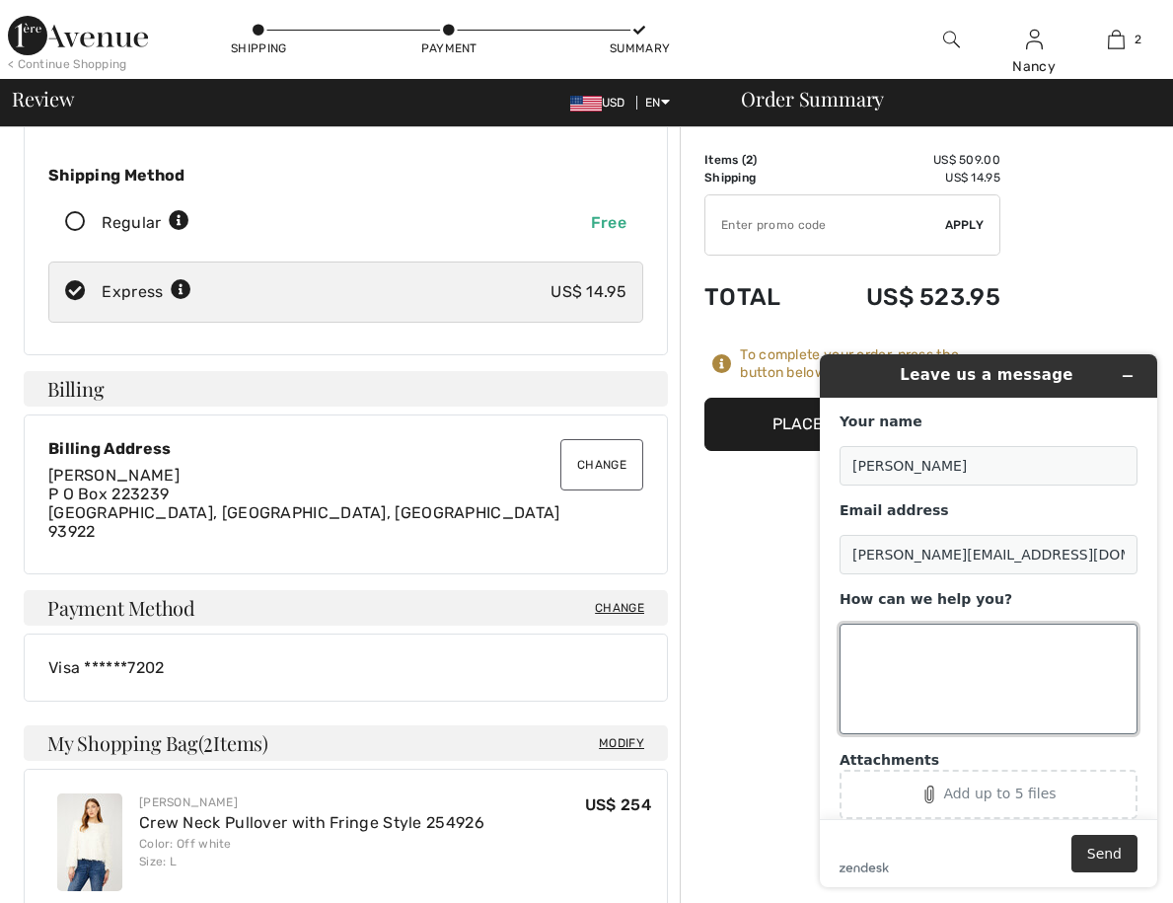
click at [861, 642] on textarea "How can we help you?" at bounding box center [989, 679] width 298 height 111
type textarea "I'm ready to make purchase - please let me know store credit amount and how to …"
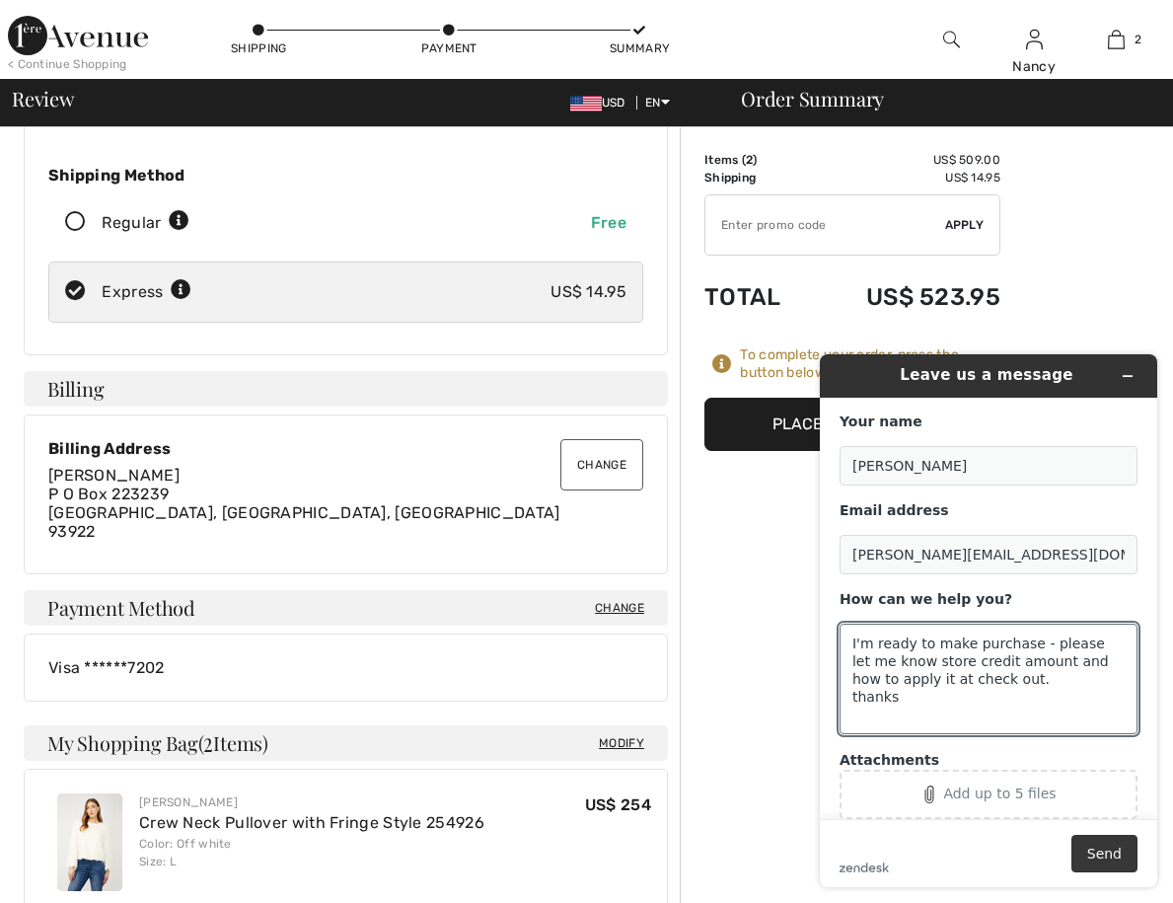
click at [1089, 854] on button "Send" at bounding box center [1105, 854] width 66 height 38
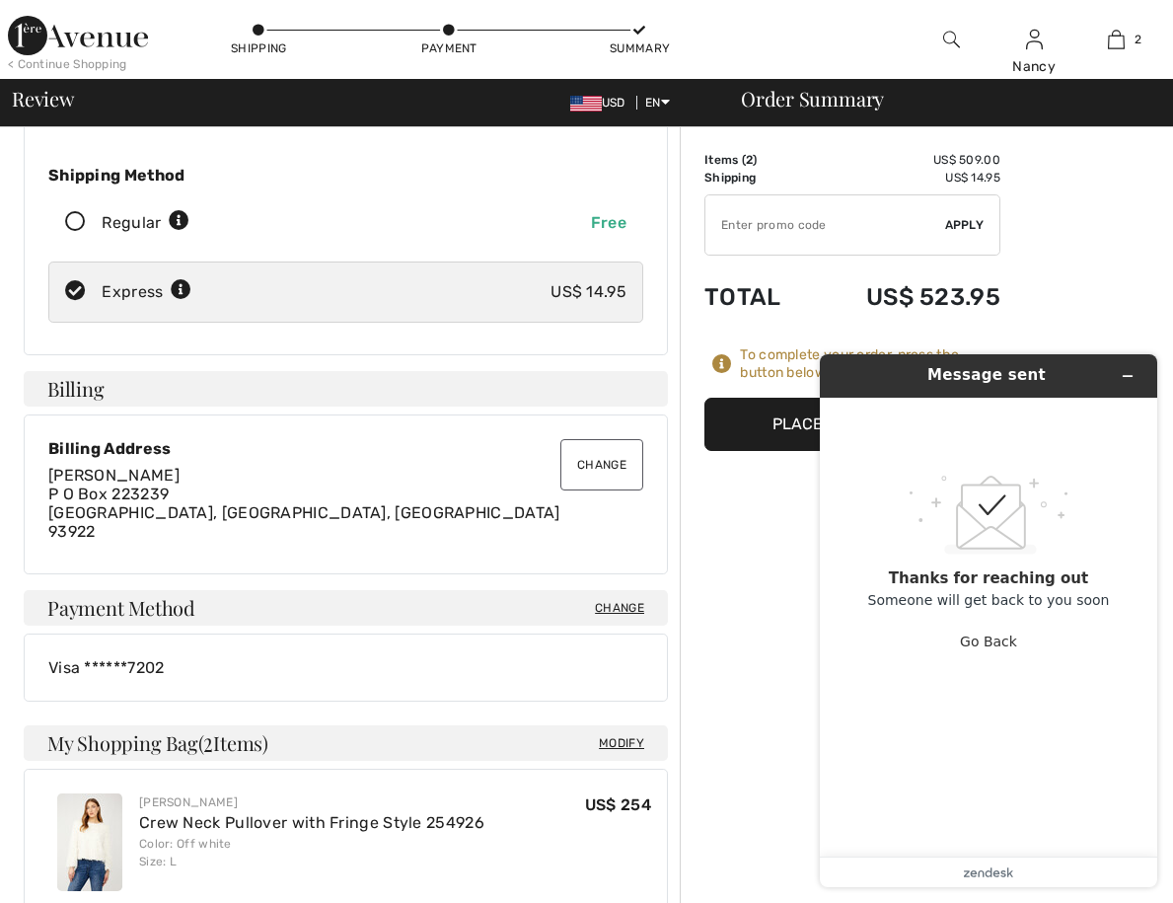
click at [1092, 203] on div "Order Summary Details Items ( 2 ) US$ 509.00 Promo code US$ 0.00 Shipping US$ 1…" at bounding box center [926, 814] width 493 height 1879
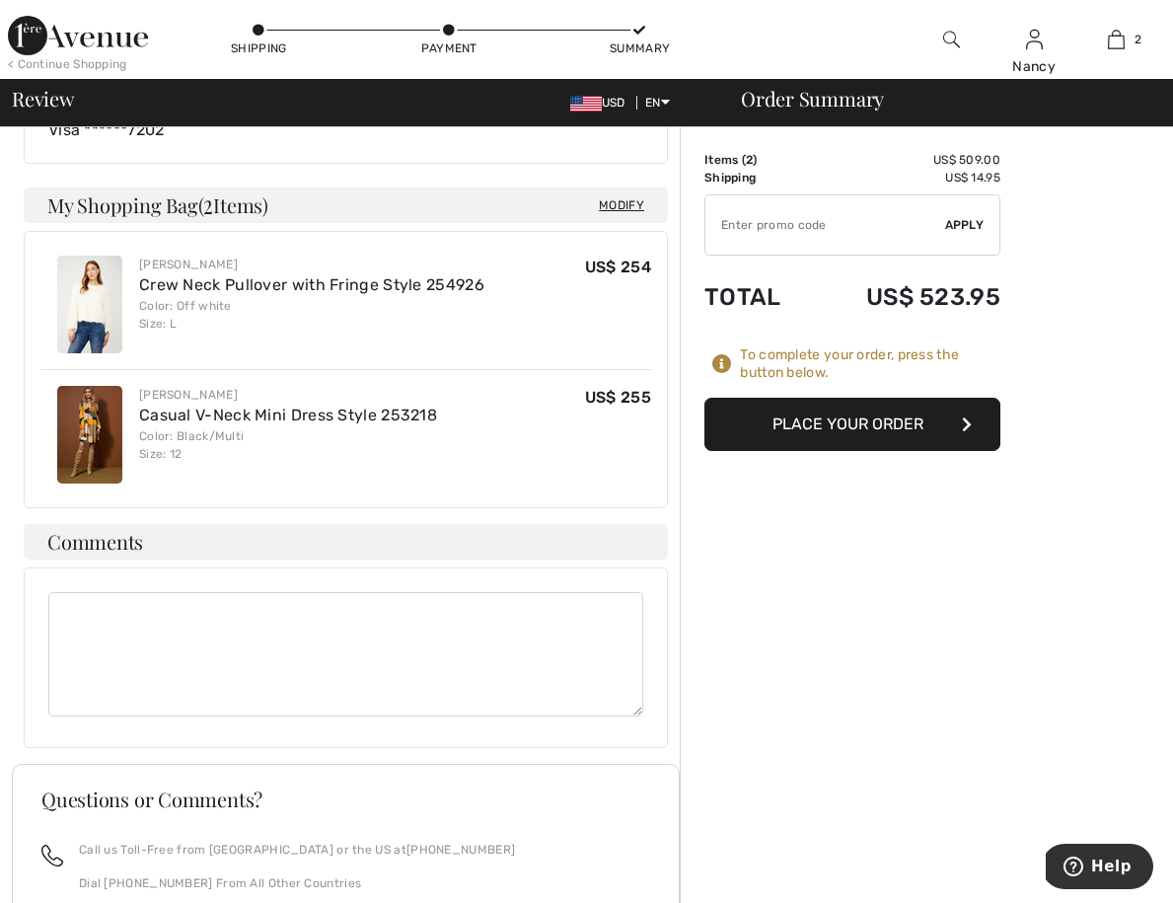
scroll to position [738, 0]
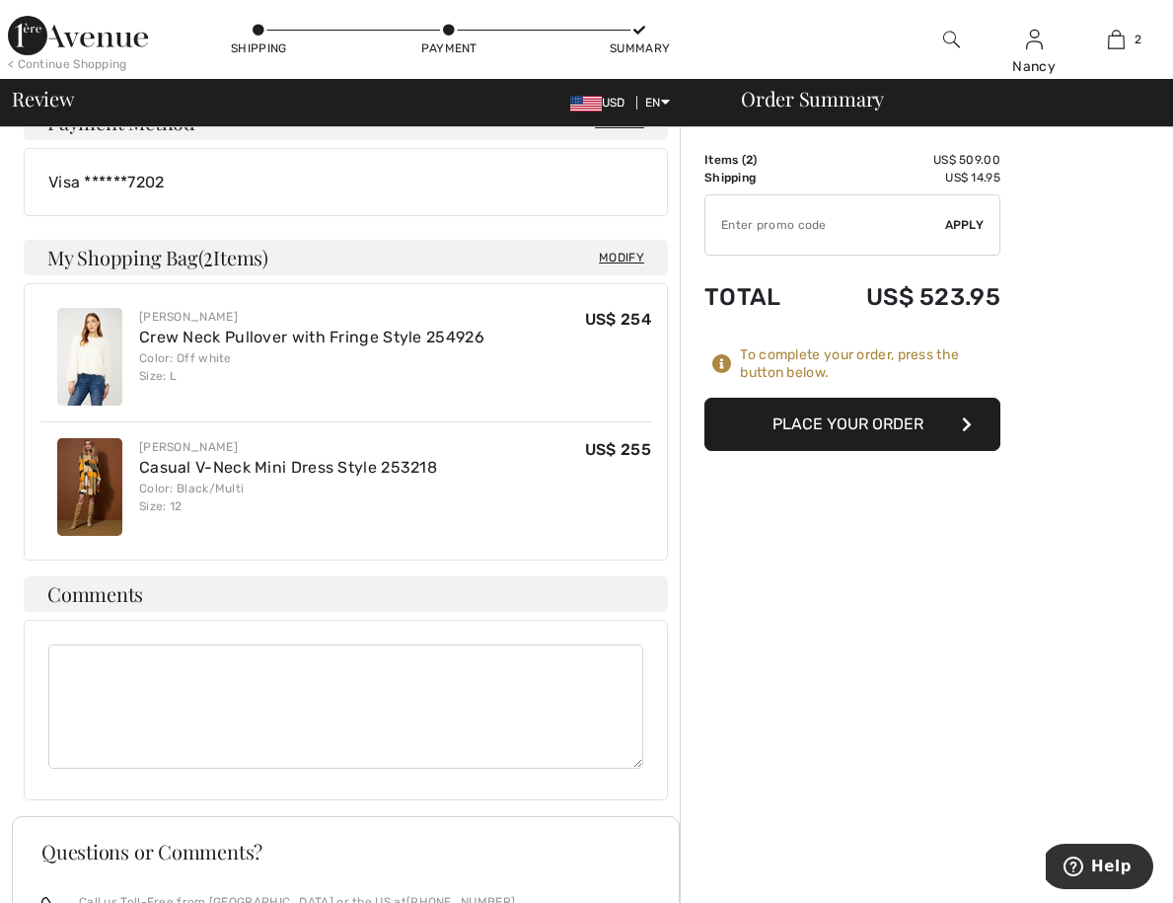
click at [97, 660] on textarea at bounding box center [345, 706] width 595 height 124
type textarea "please attribute any store credit I have accrued to this purchase. Thank you."
click at [815, 430] on button "Place Your Order" at bounding box center [853, 424] width 296 height 53
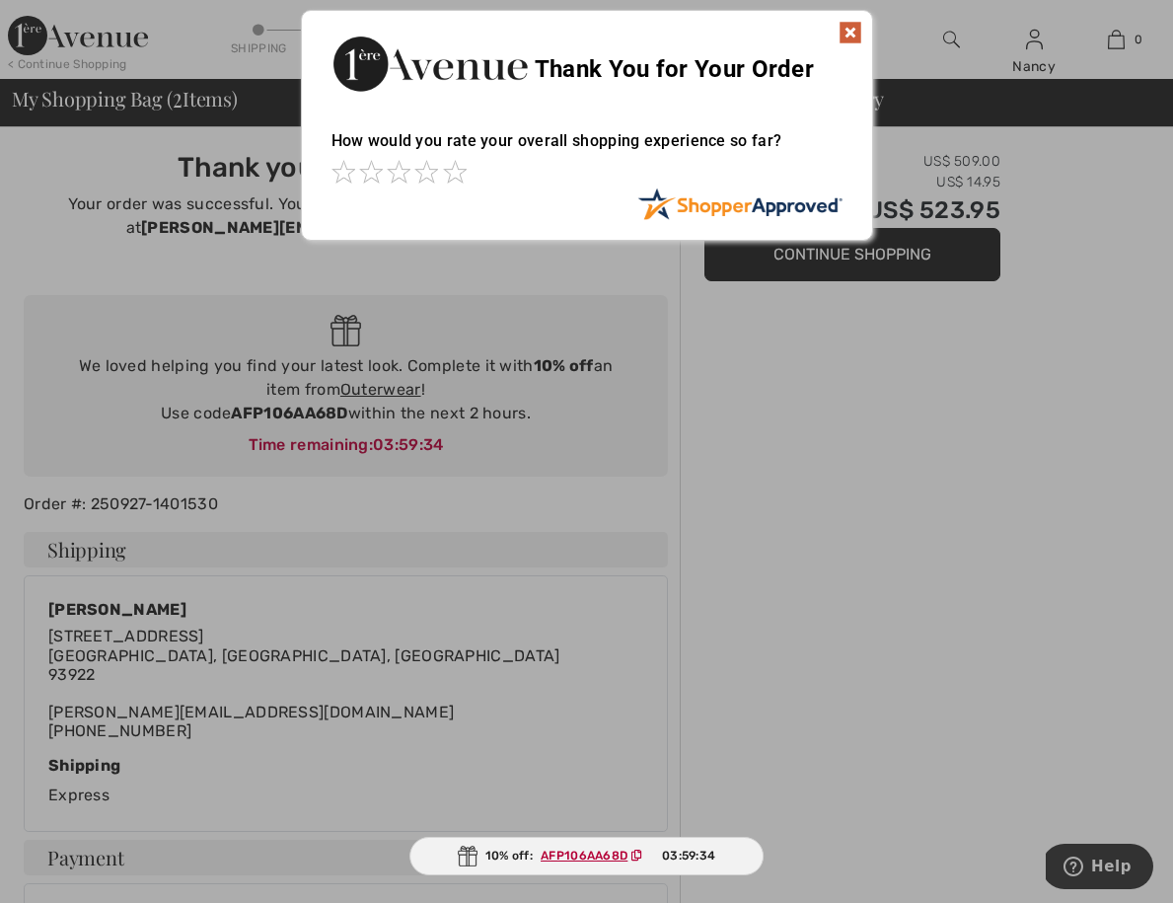
click at [854, 31] on img at bounding box center [851, 33] width 24 height 24
